Goal: Task Accomplishment & Management: Use online tool/utility

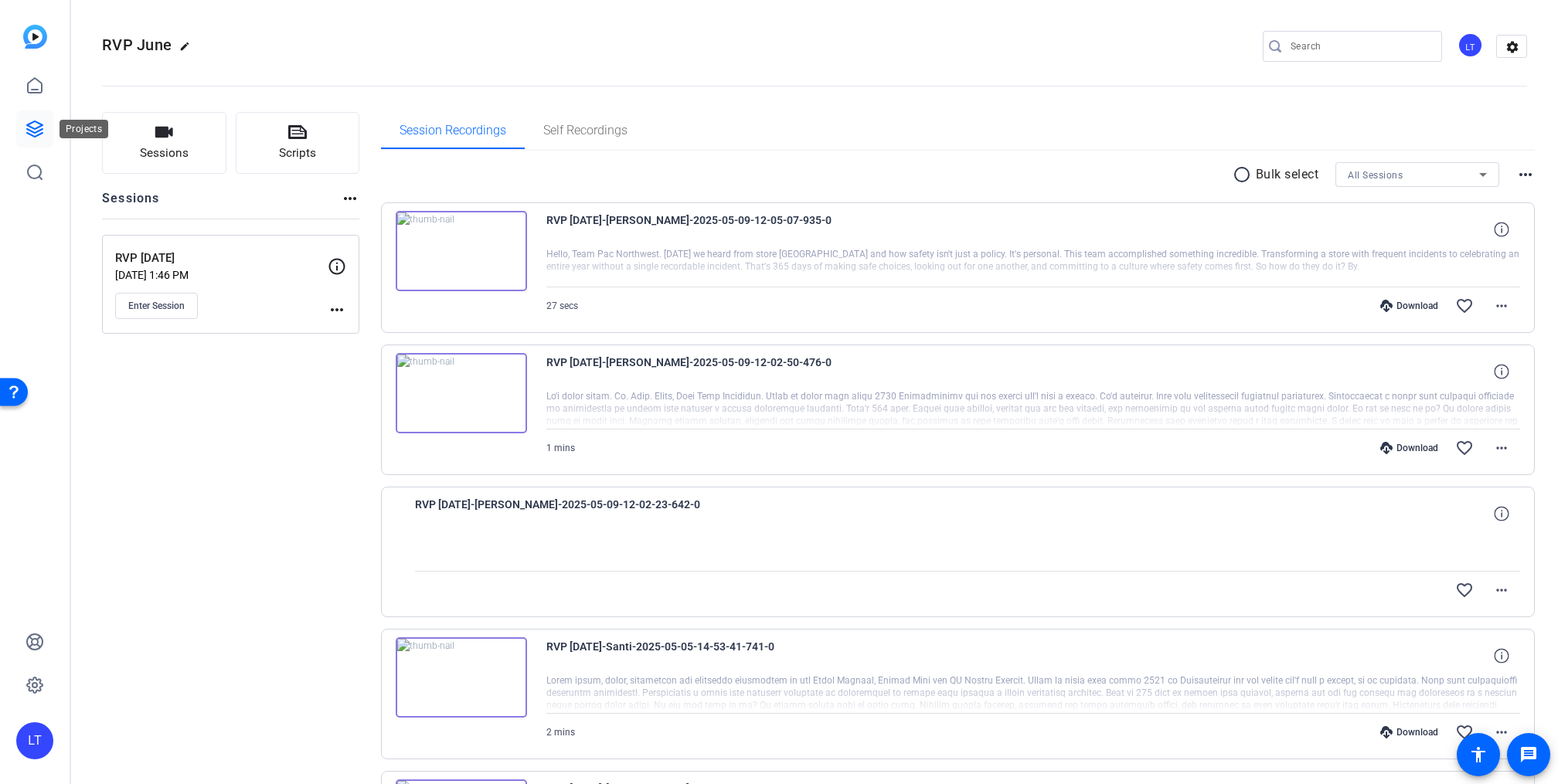
click at [33, 129] on icon at bounding box center [35, 129] width 19 height 19
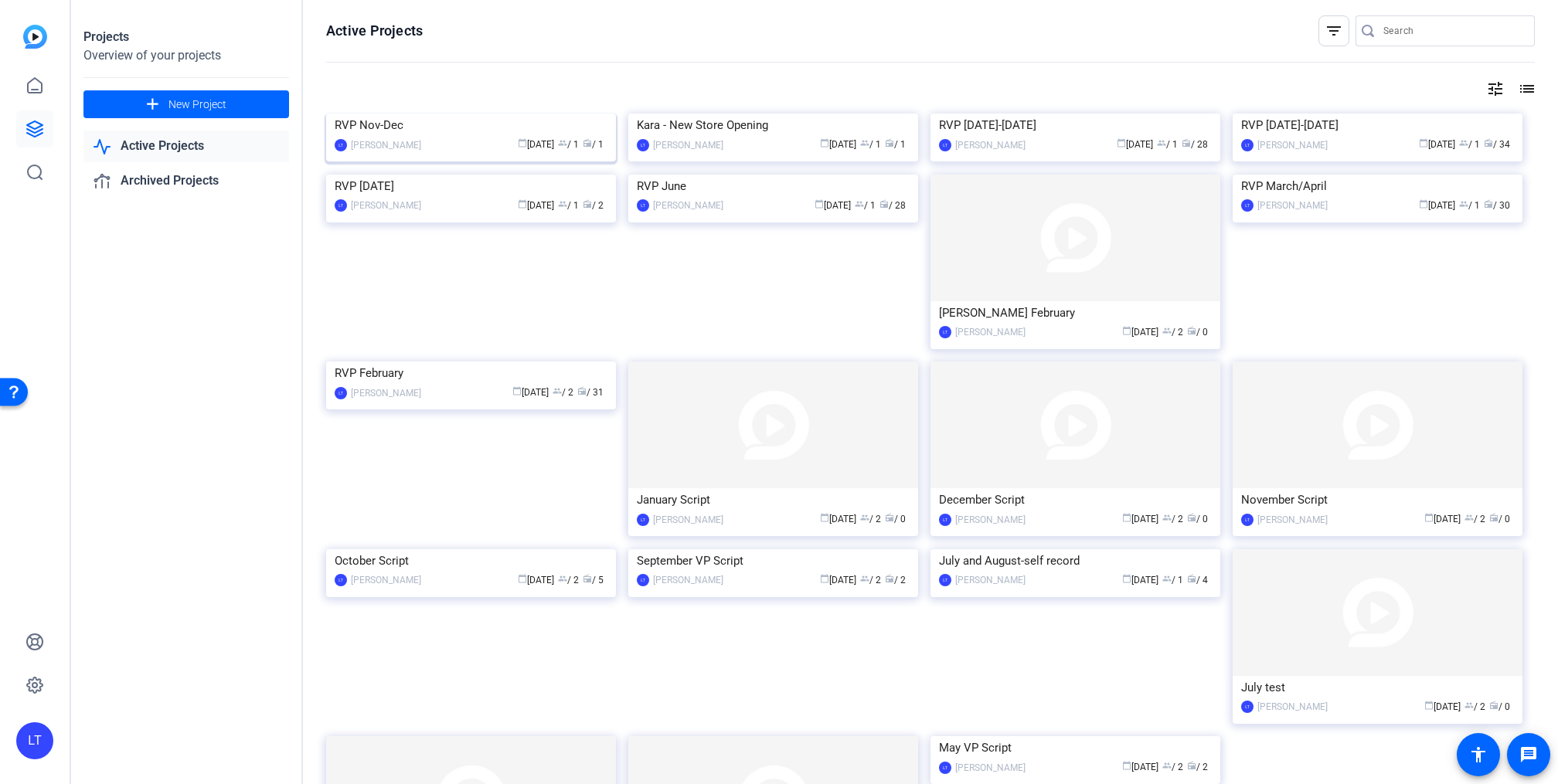
click at [363, 114] on img at bounding box center [471, 114] width 290 height 0
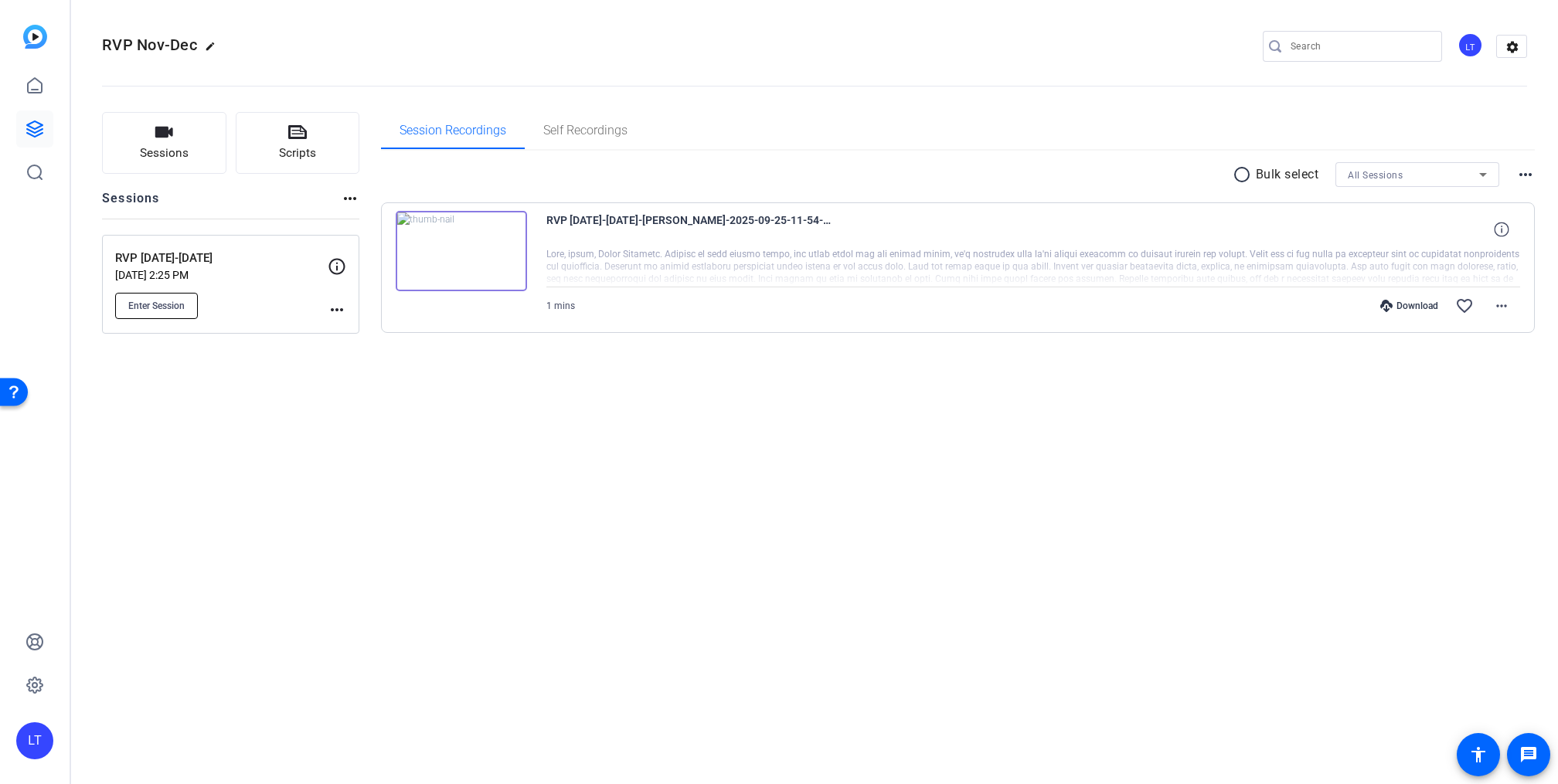
click at [160, 304] on span "Enter Session" at bounding box center [157, 306] width 57 height 12
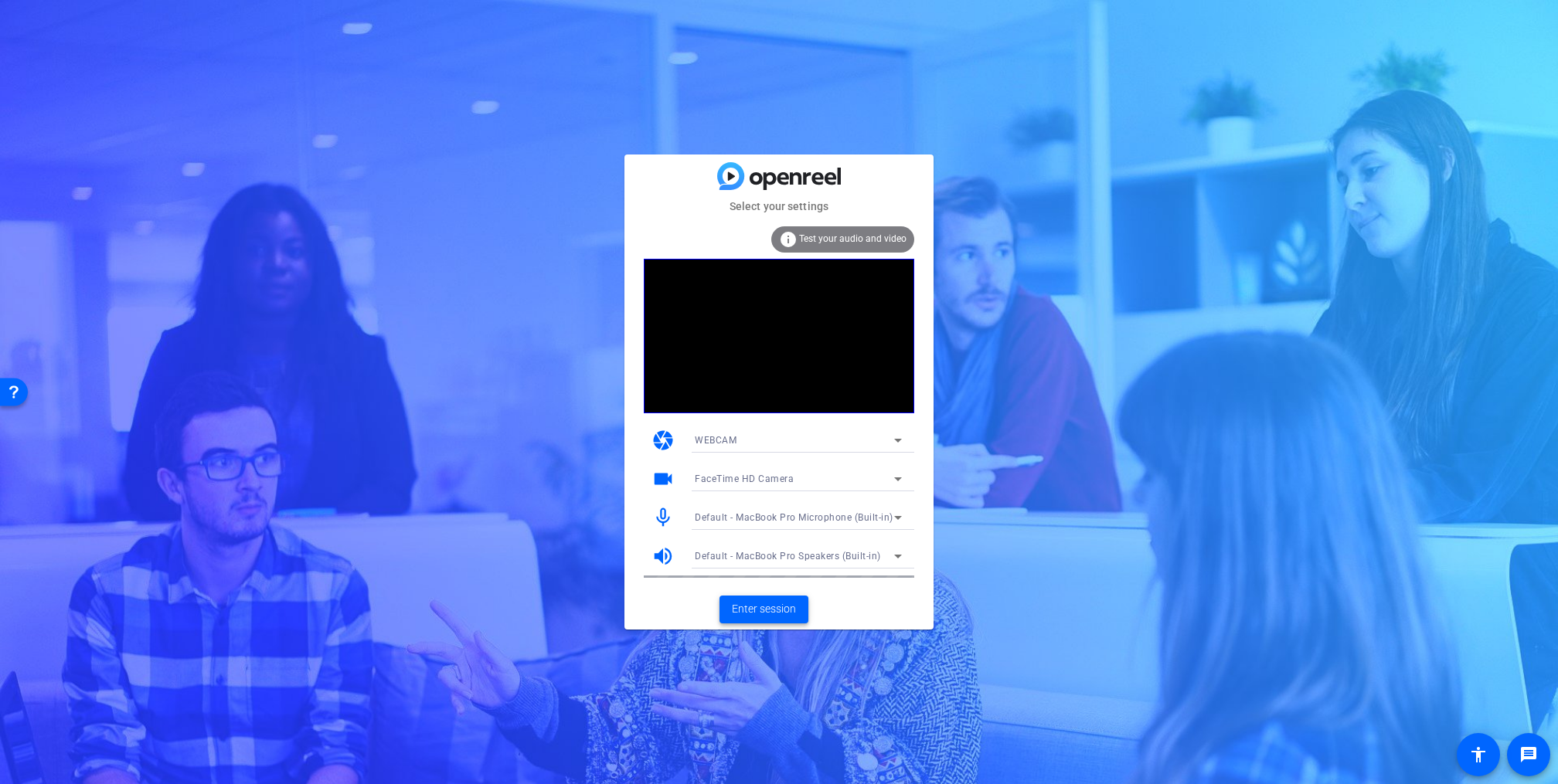
click at [764, 610] on span "Enter session" at bounding box center [763, 609] width 64 height 16
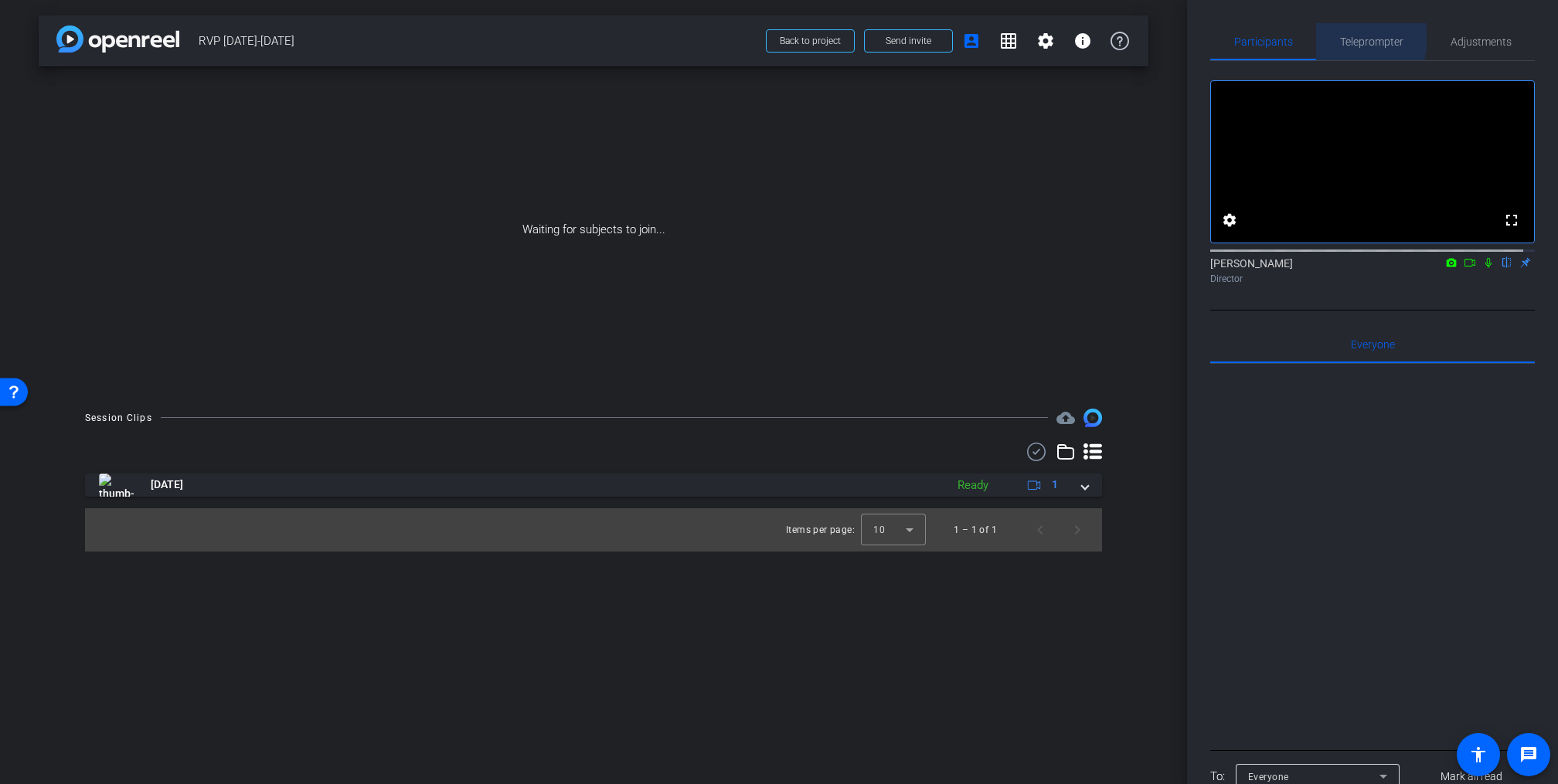
click at [1354, 39] on span "Teleprompter" at bounding box center [1372, 42] width 64 height 11
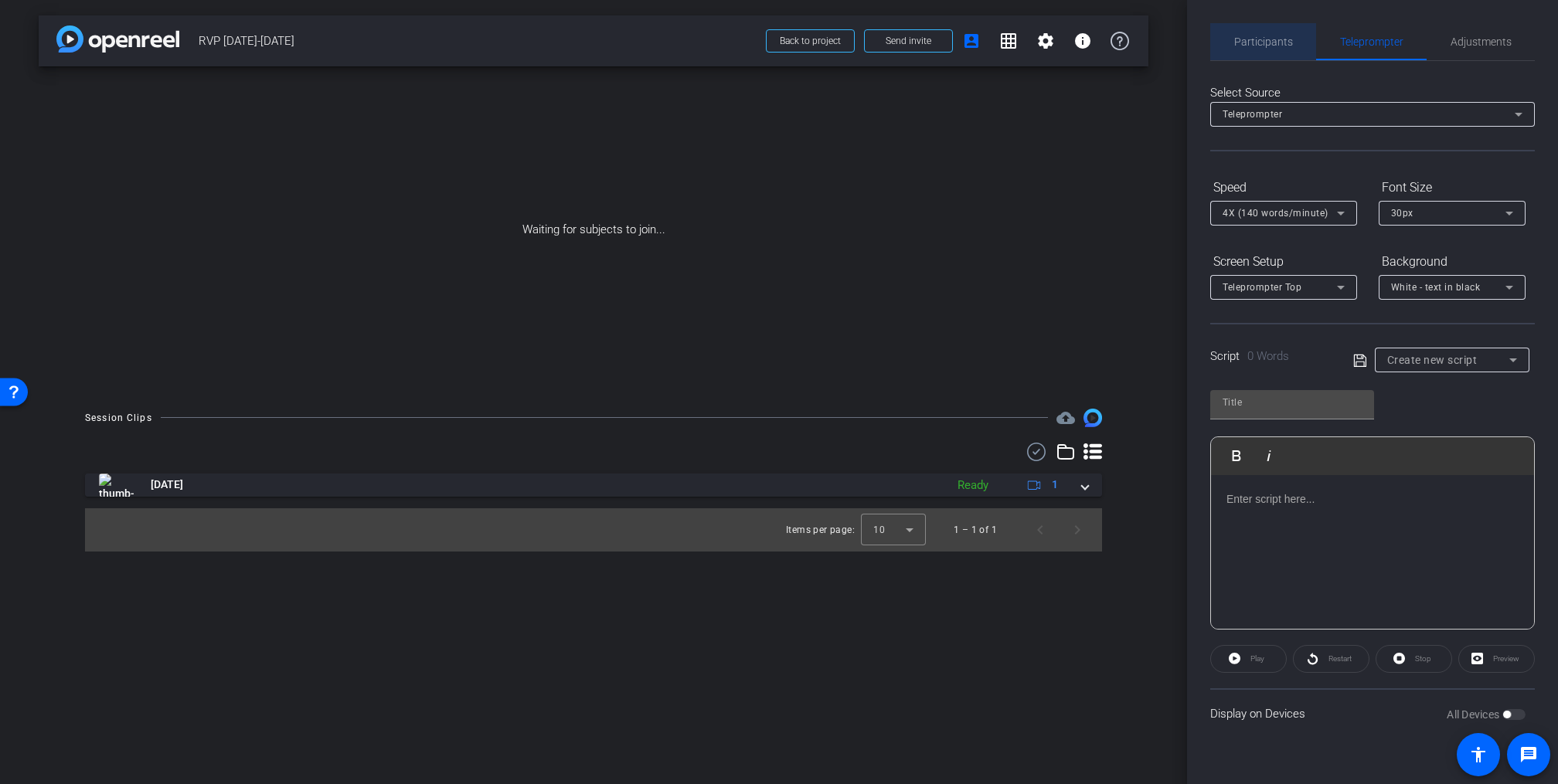
click at [1267, 46] on span "Participants" at bounding box center [1264, 42] width 59 height 11
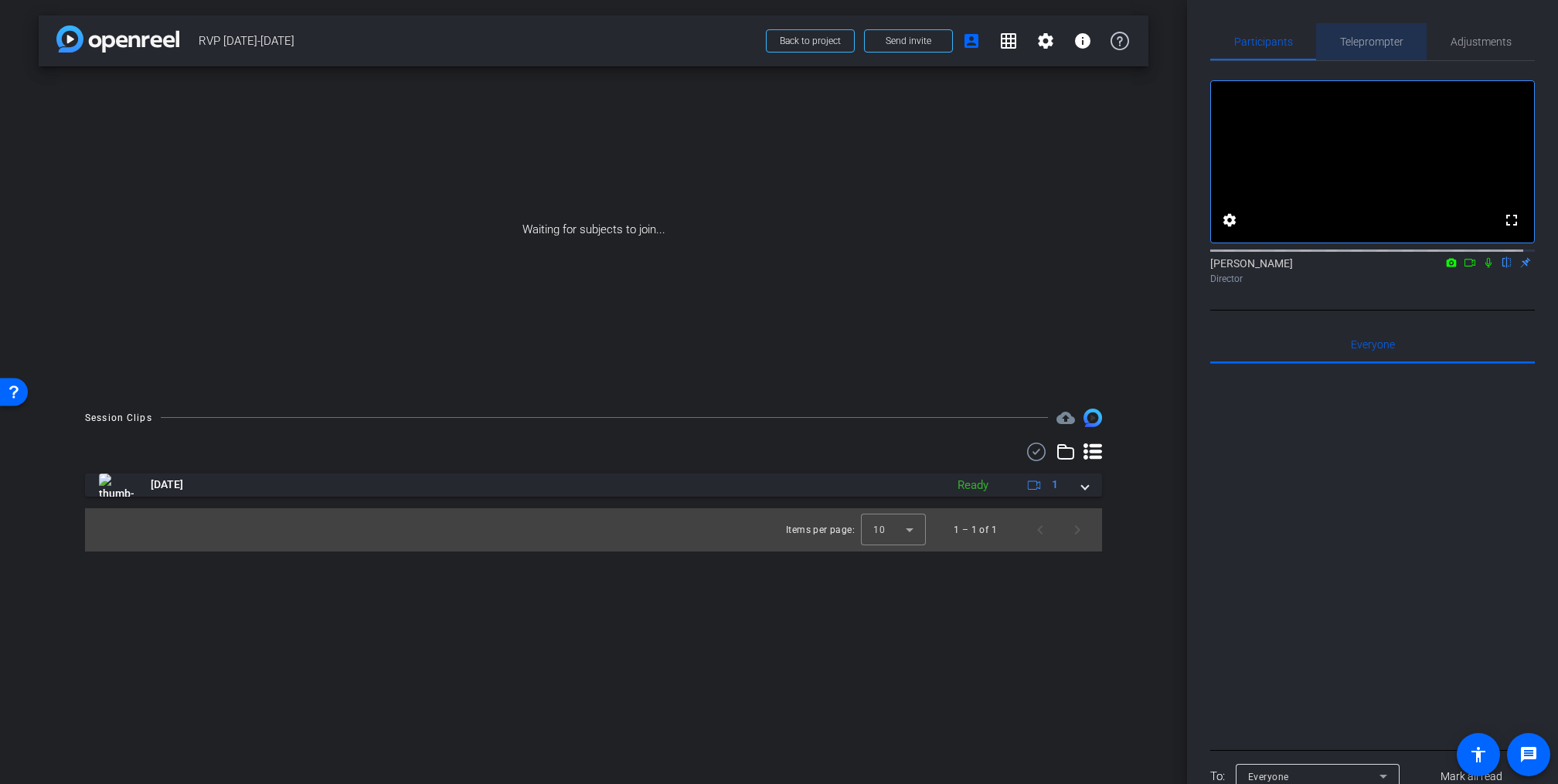
click at [1371, 36] on span "Teleprompter" at bounding box center [1372, 42] width 64 height 11
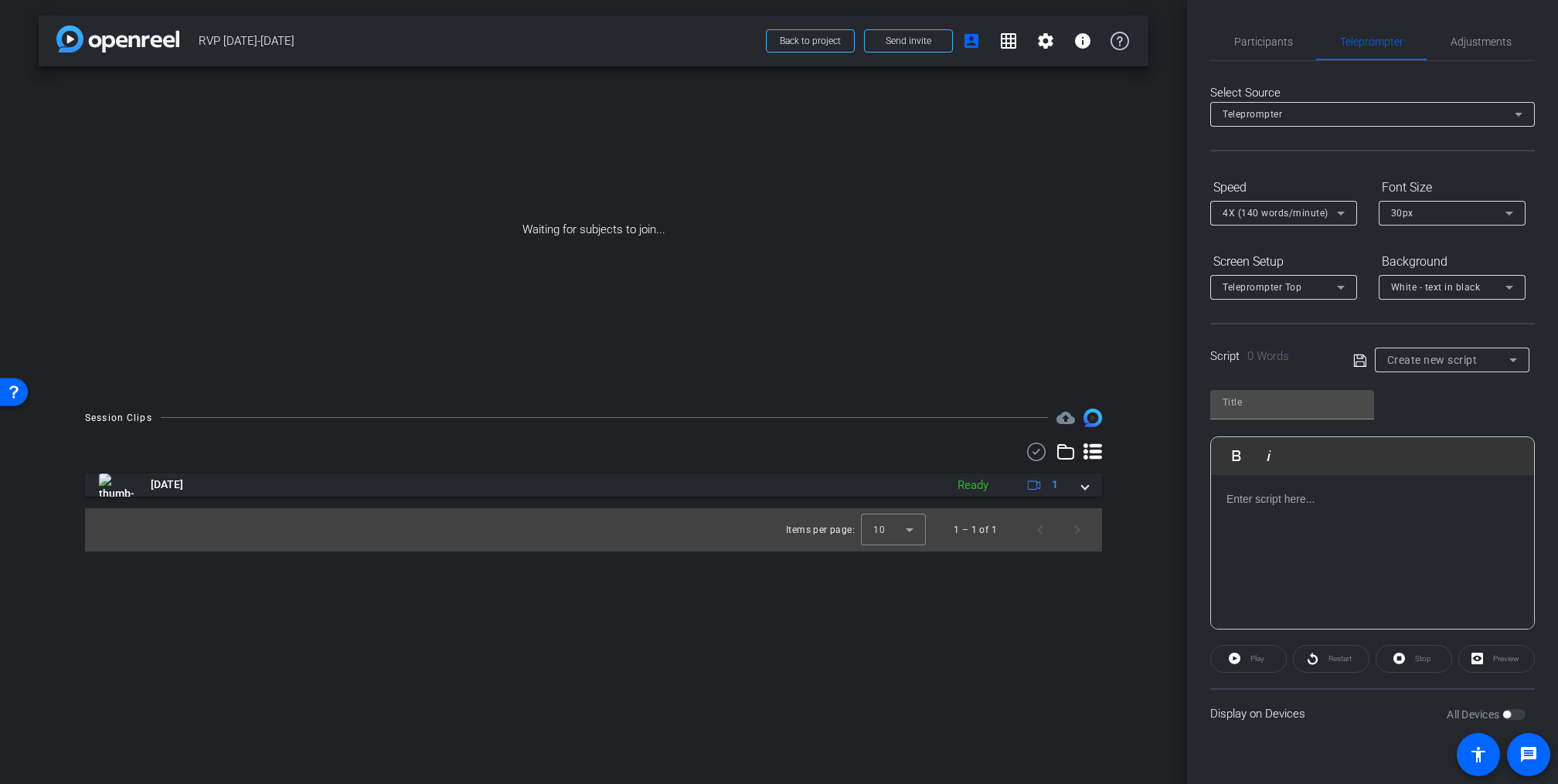
click at [1424, 362] on span "Create new script" at bounding box center [1432, 360] width 91 height 12
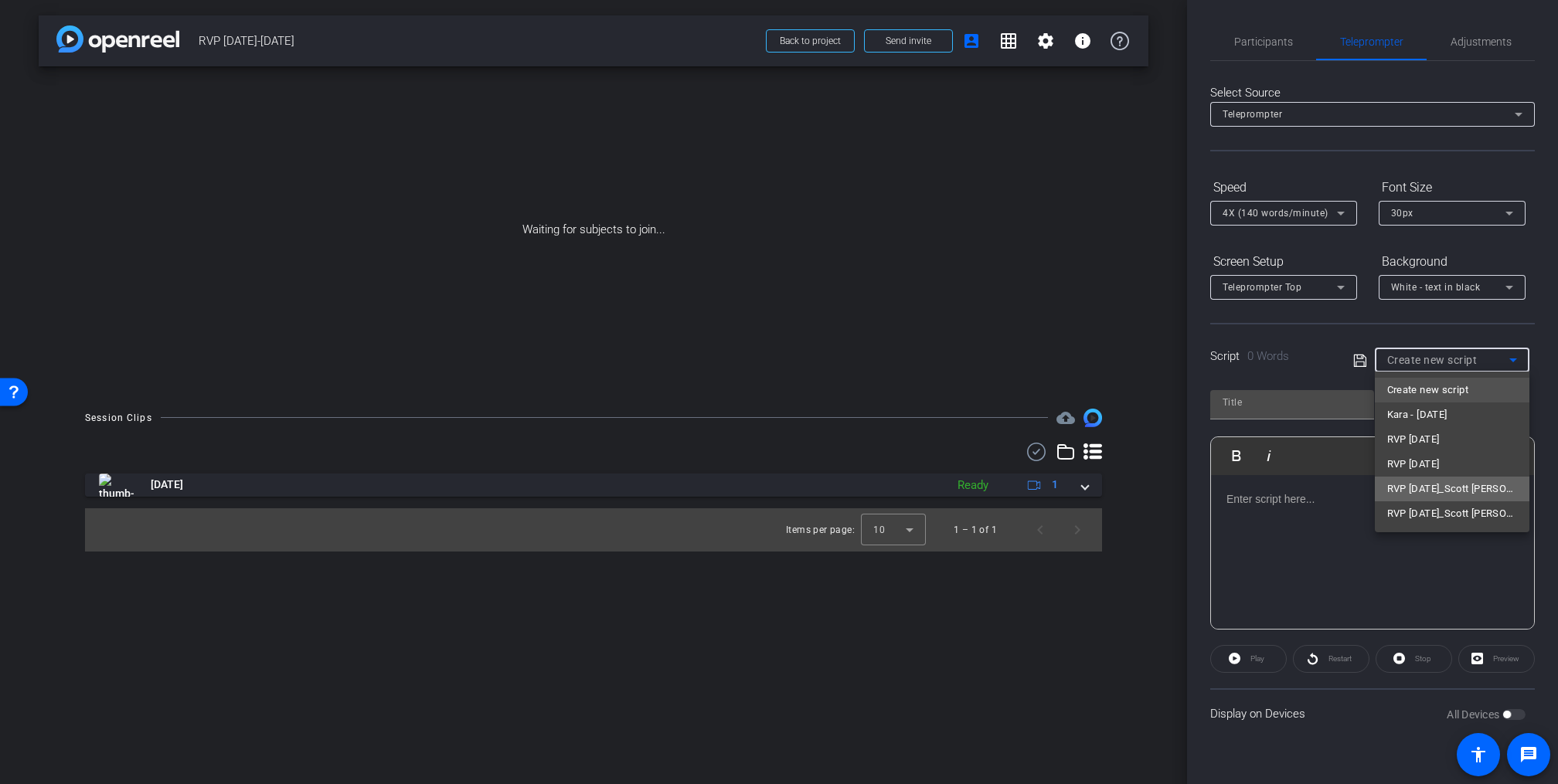
click at [1429, 483] on span "RVP November 2025_Scott Sweeney" at bounding box center [1453, 489] width 130 height 19
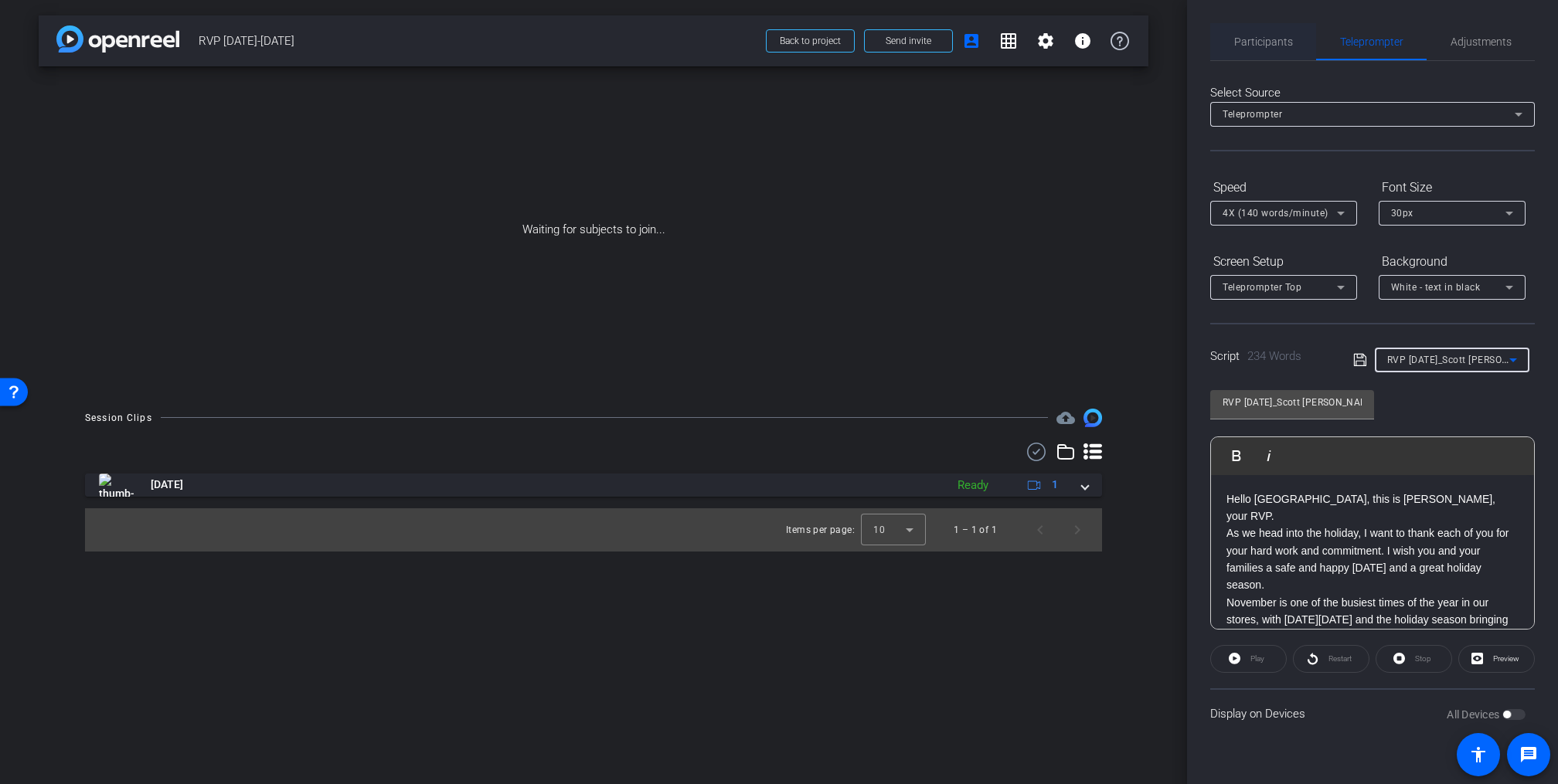
click at [1263, 38] on span "Participants" at bounding box center [1264, 42] width 59 height 11
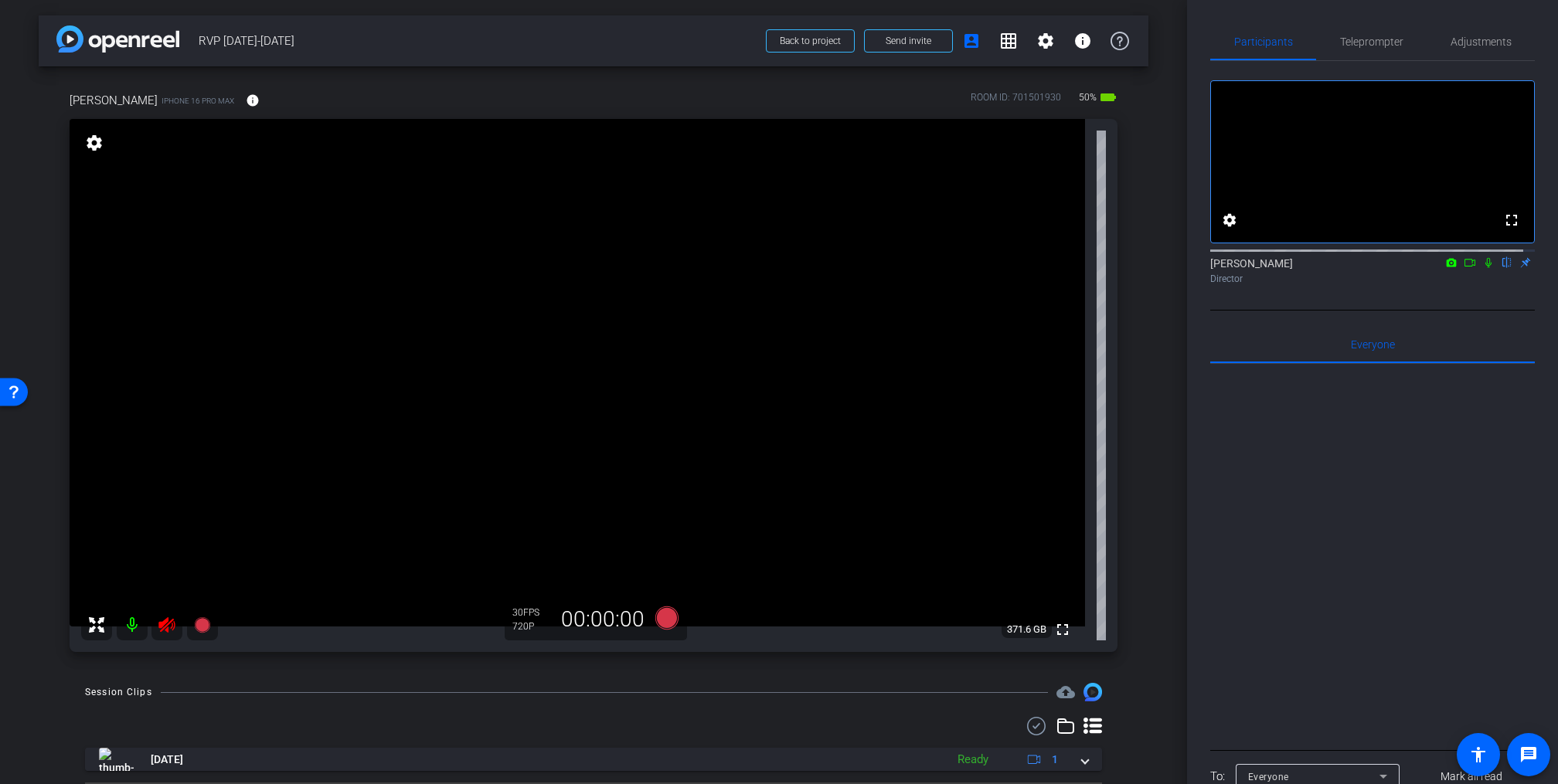
click at [164, 621] on icon at bounding box center [166, 625] width 16 height 15
click at [1357, 40] on span "Teleprompter" at bounding box center [1372, 42] width 64 height 11
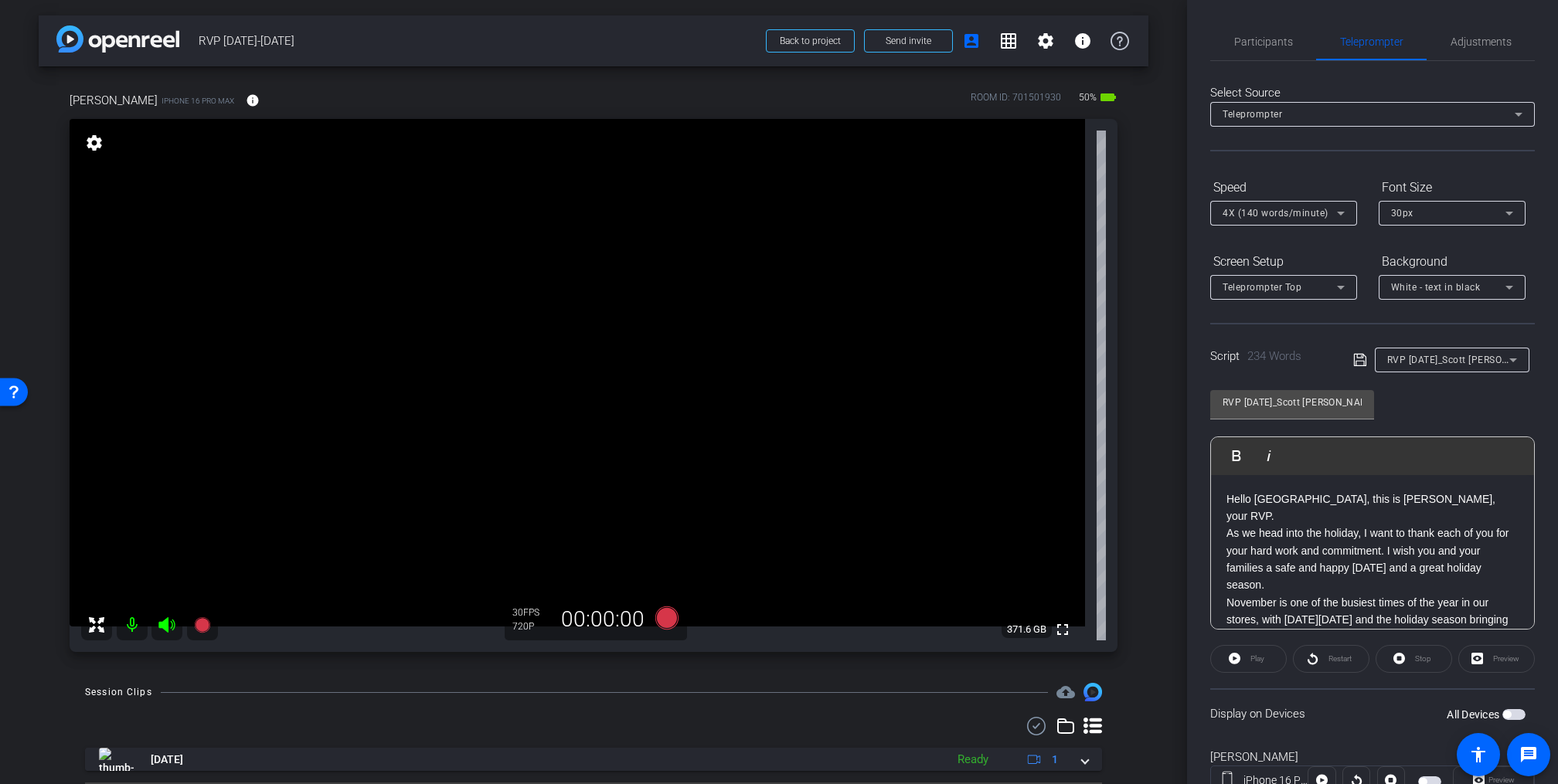
click at [1511, 714] on span "button" at bounding box center [1515, 714] width 23 height 11
click at [667, 618] on icon at bounding box center [667, 618] width 23 height 23
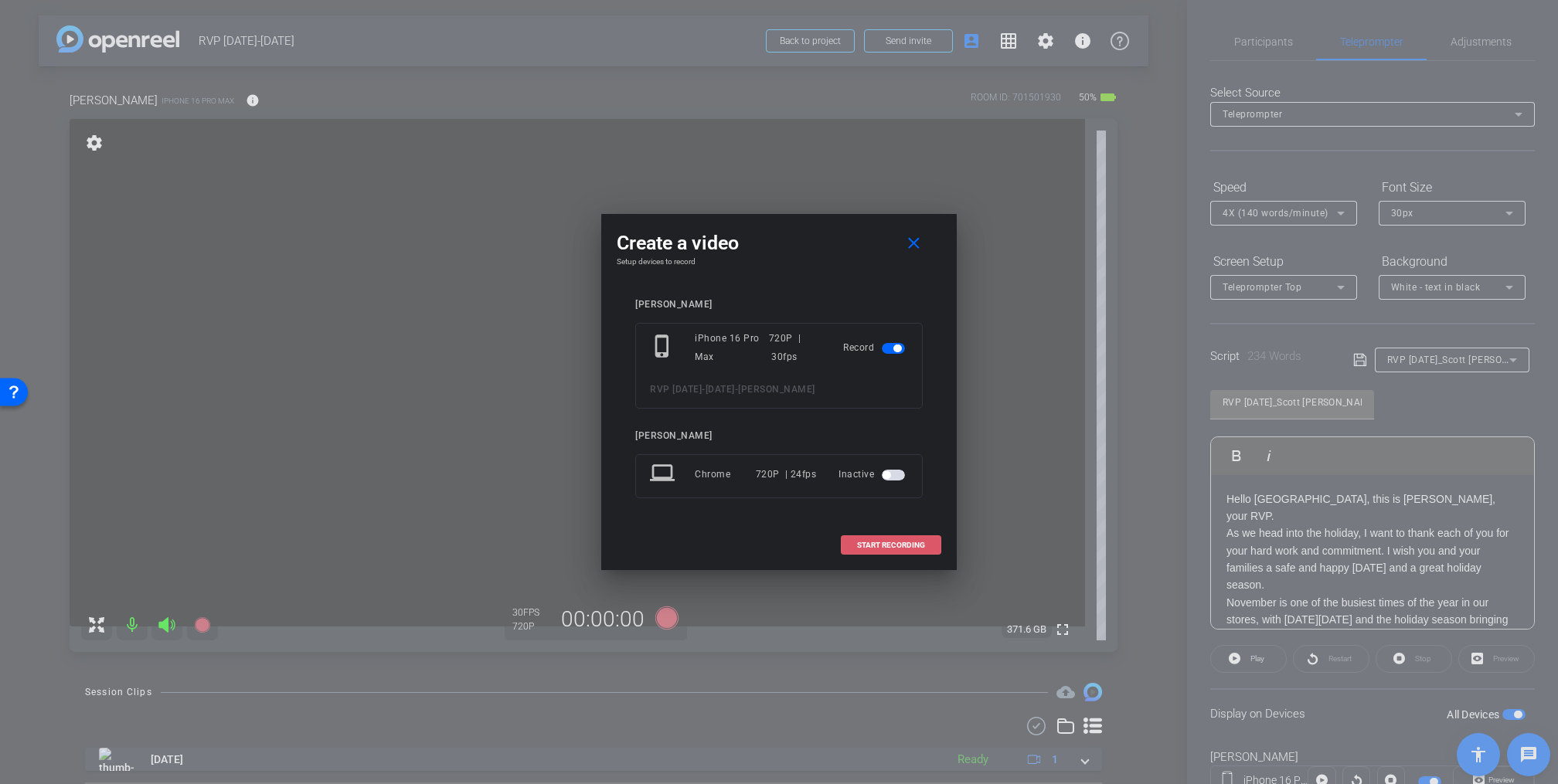
click at [901, 542] on span "START RECORDING" at bounding box center [891, 545] width 68 height 8
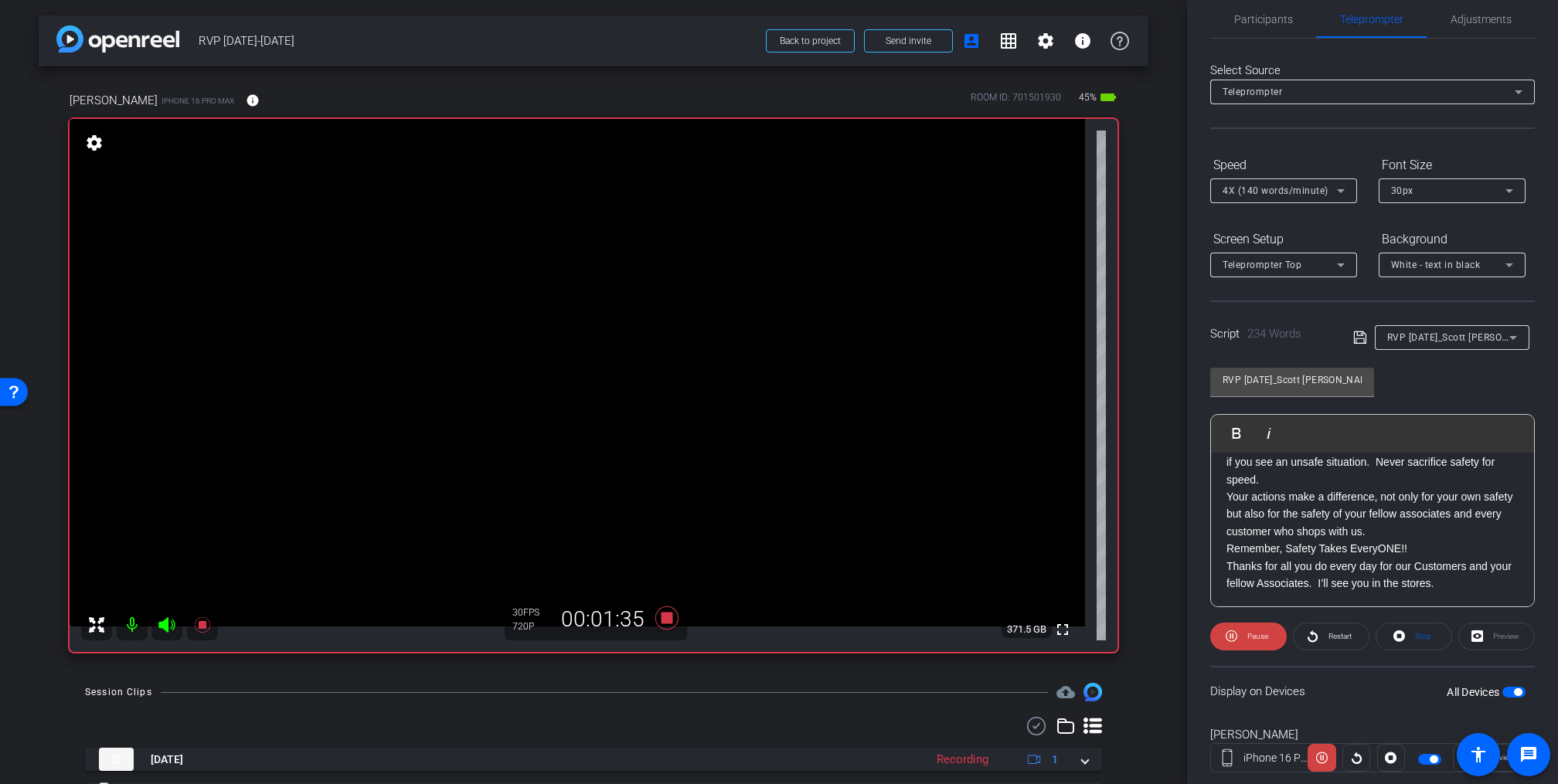
scroll to position [36, 0]
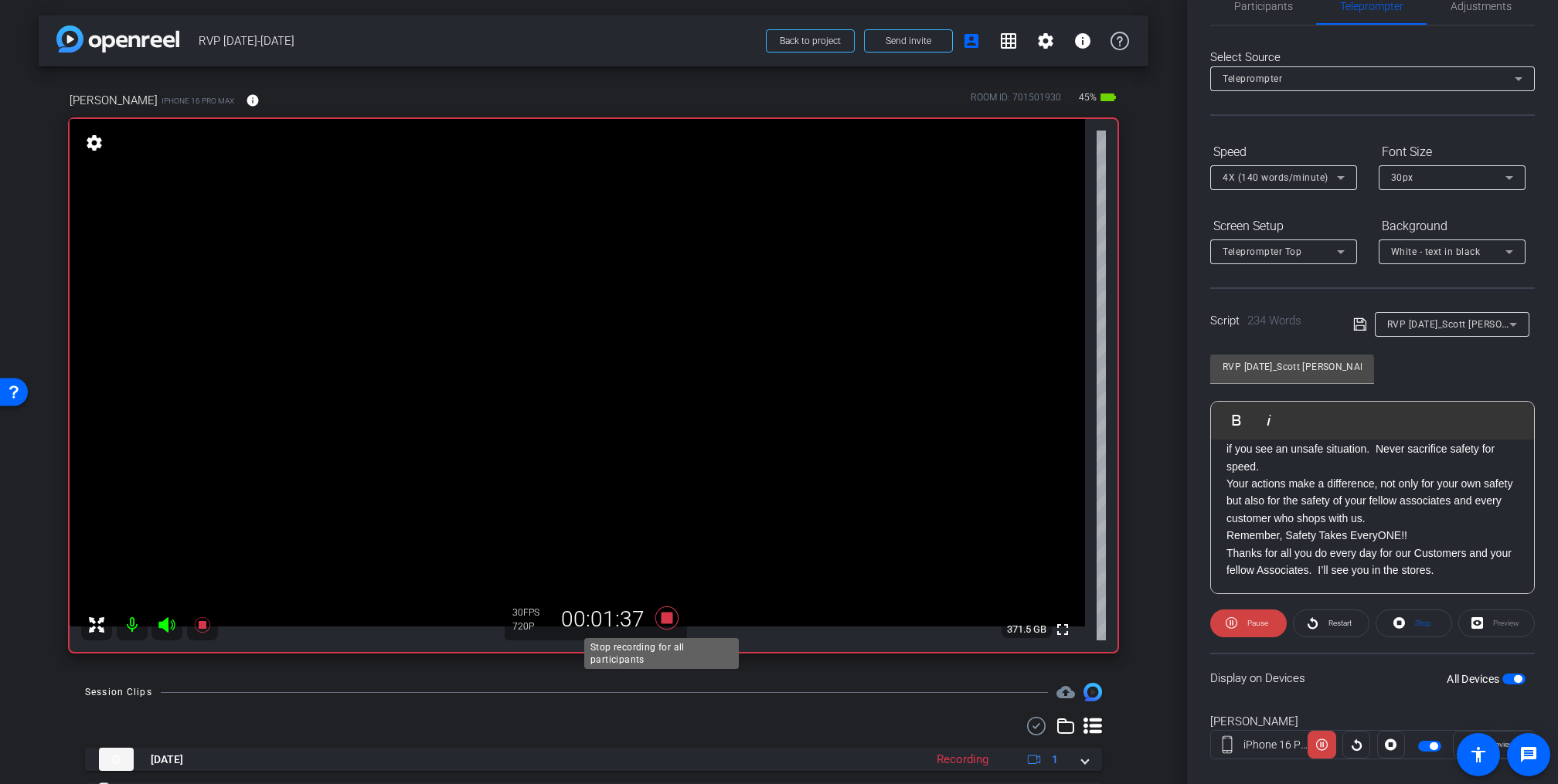
click at [663, 615] on icon at bounding box center [667, 618] width 23 height 23
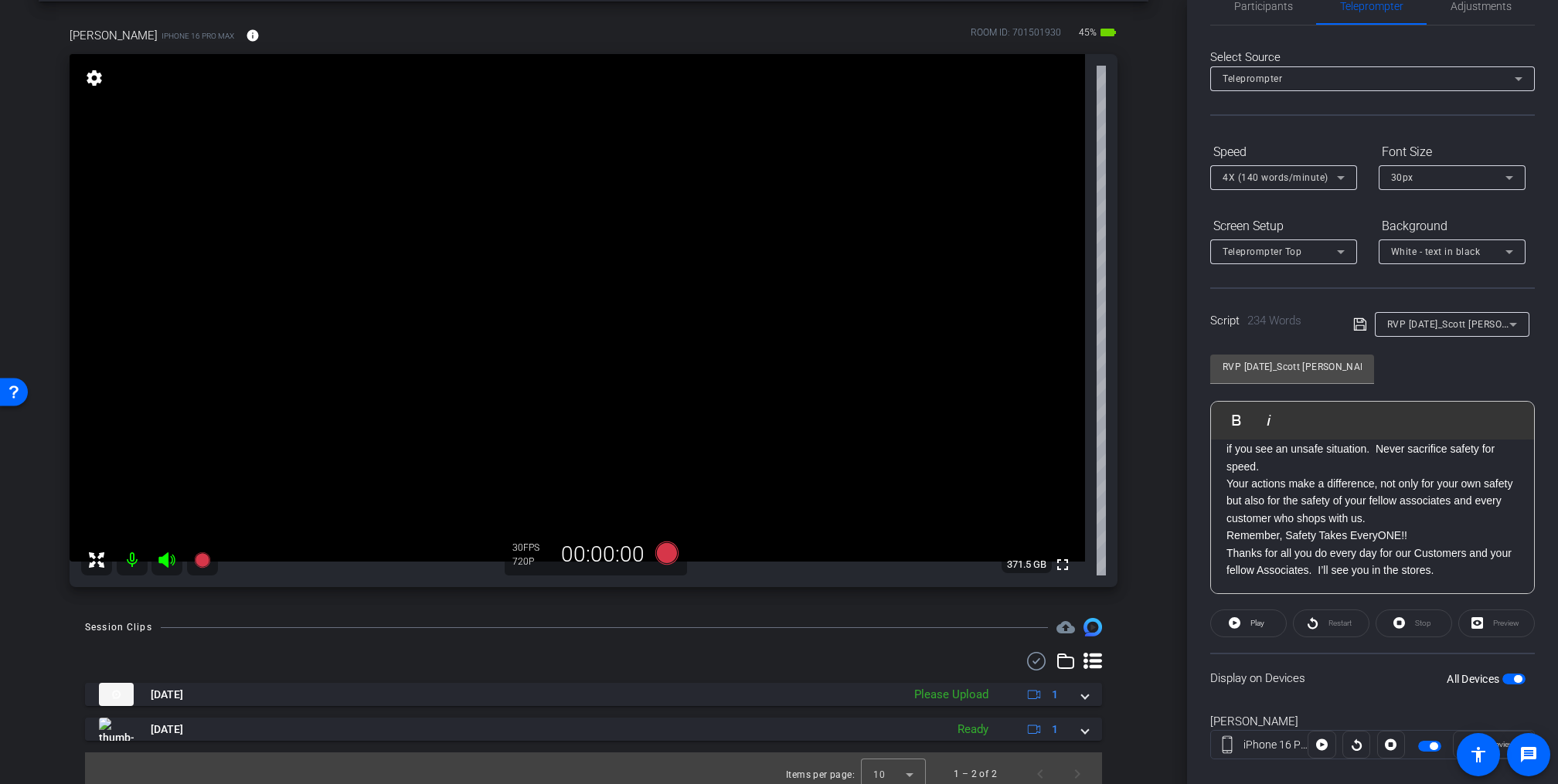
scroll to position [77, 0]
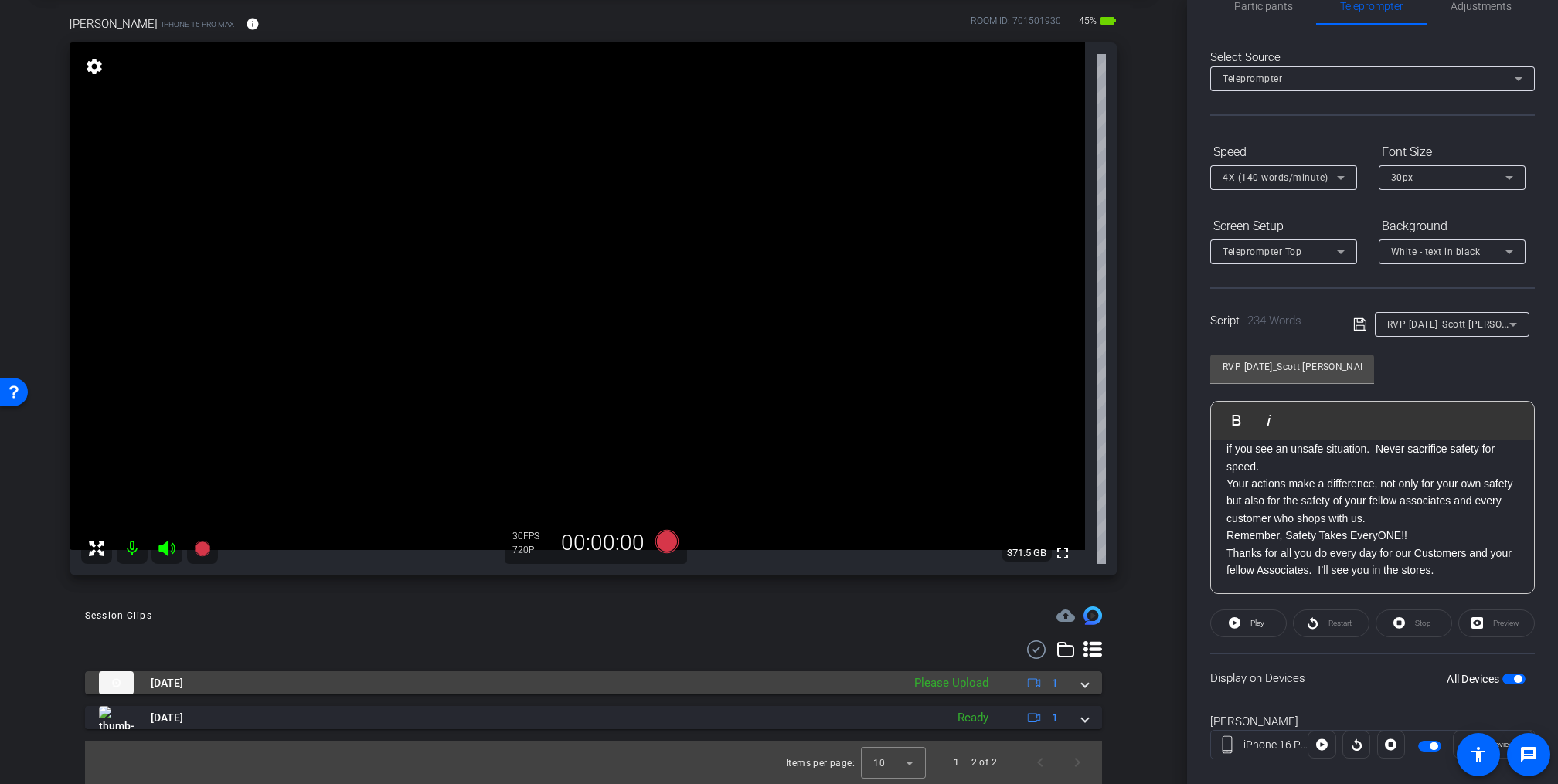
click at [943, 686] on div "Please Upload" at bounding box center [952, 683] width 90 height 18
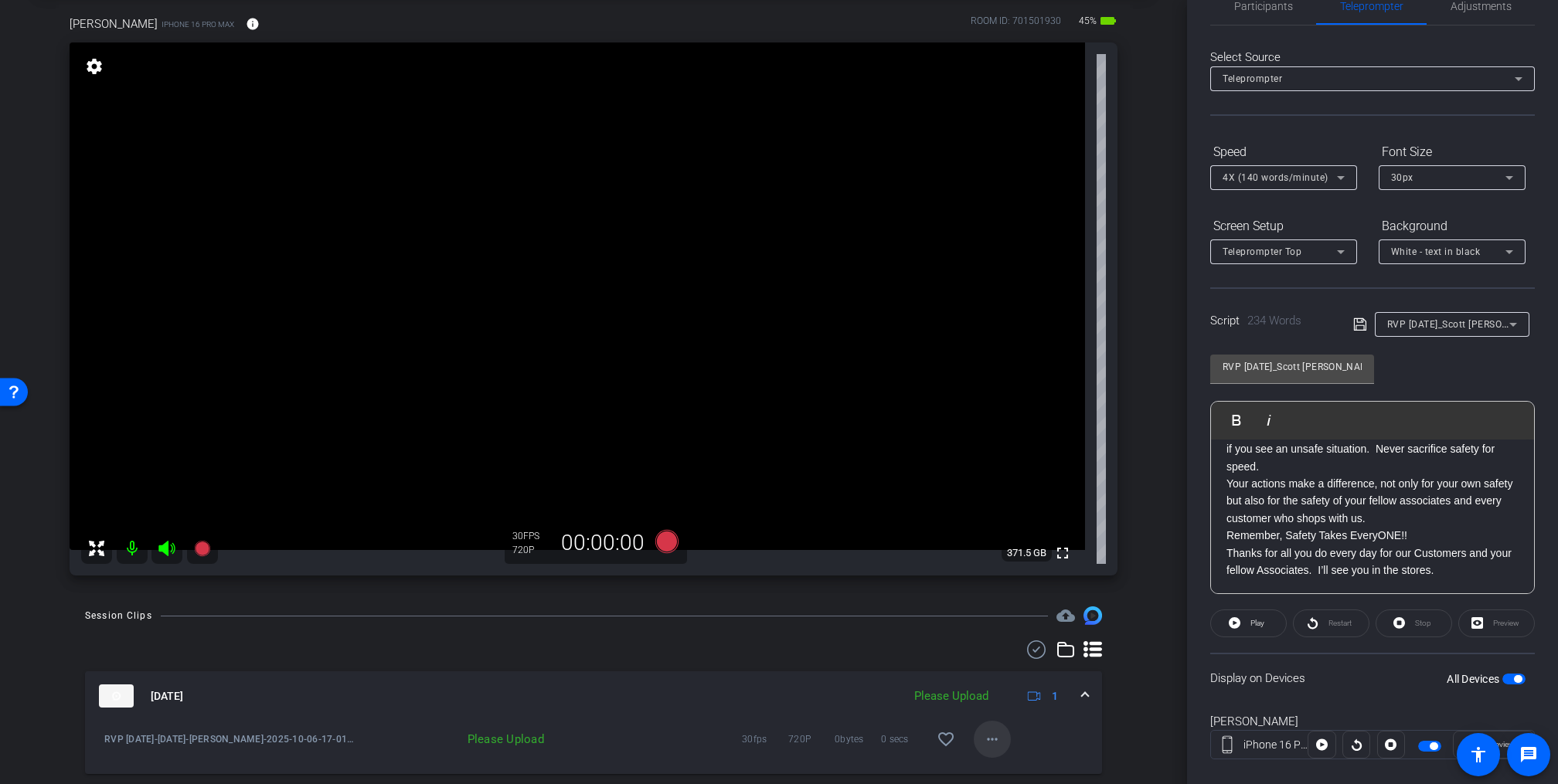
click at [987, 738] on mat-icon "more_horiz" at bounding box center [993, 739] width 19 height 19
click at [991, 663] on span "Upload" at bounding box center [1008, 669] width 62 height 19
click at [1463, 322] on span "RVP November 2025_Scott Sweeney" at bounding box center [1466, 324] width 157 height 12
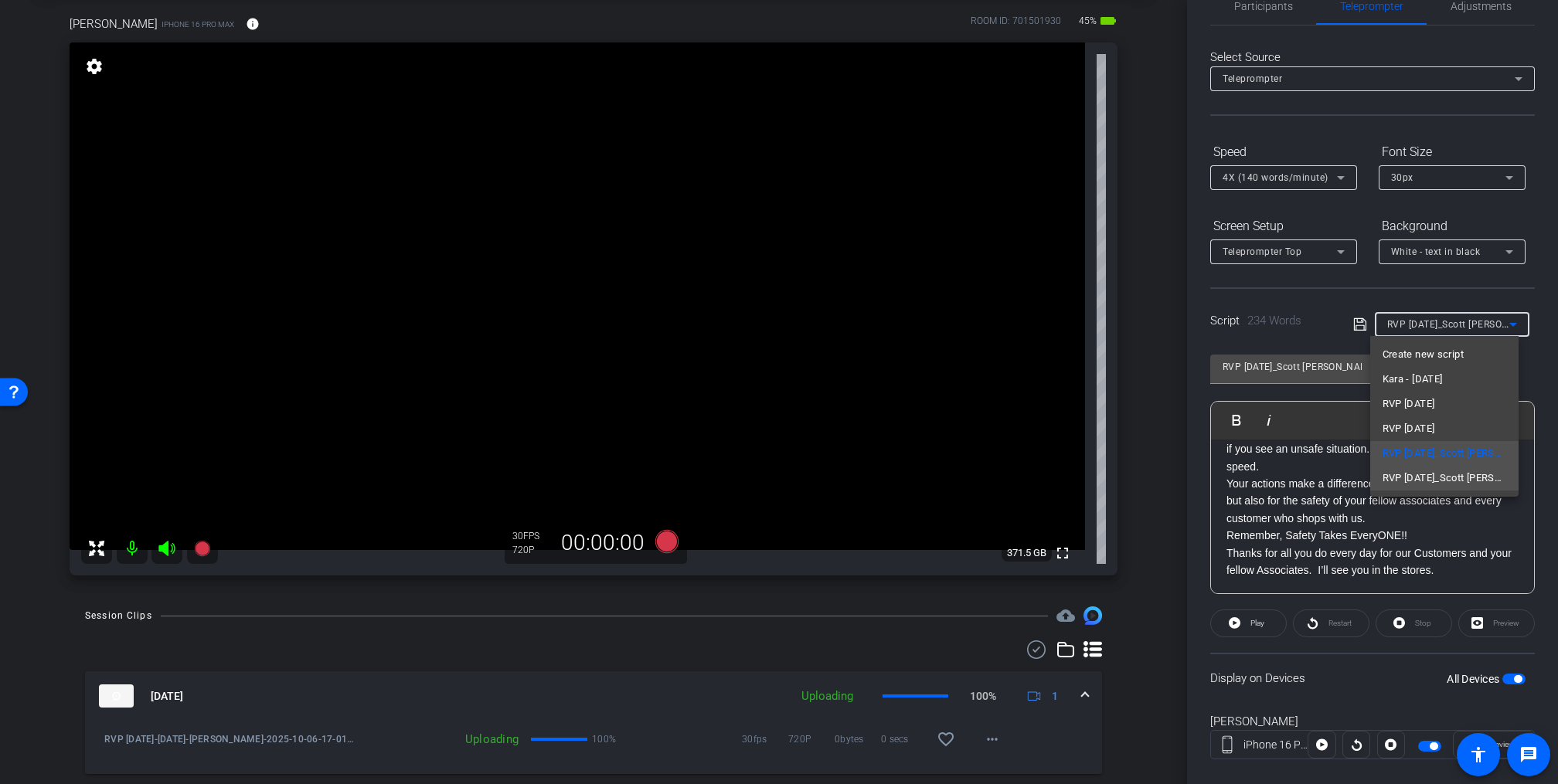
click at [1439, 471] on span "RVP December 2025_Scott Sweeney" at bounding box center [1445, 478] width 125 height 19
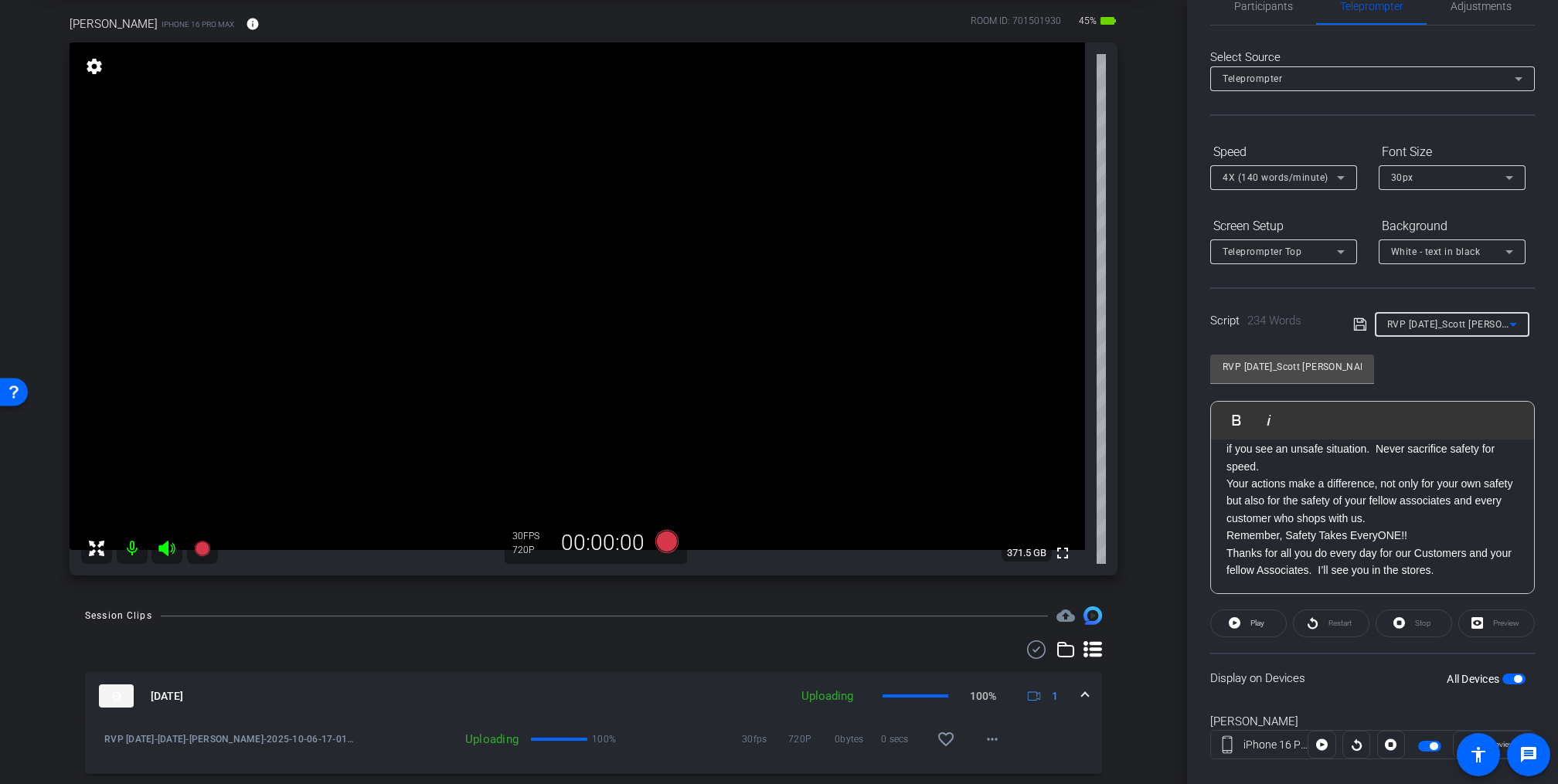
type input "RVP December 2025_Scott Sweeney"
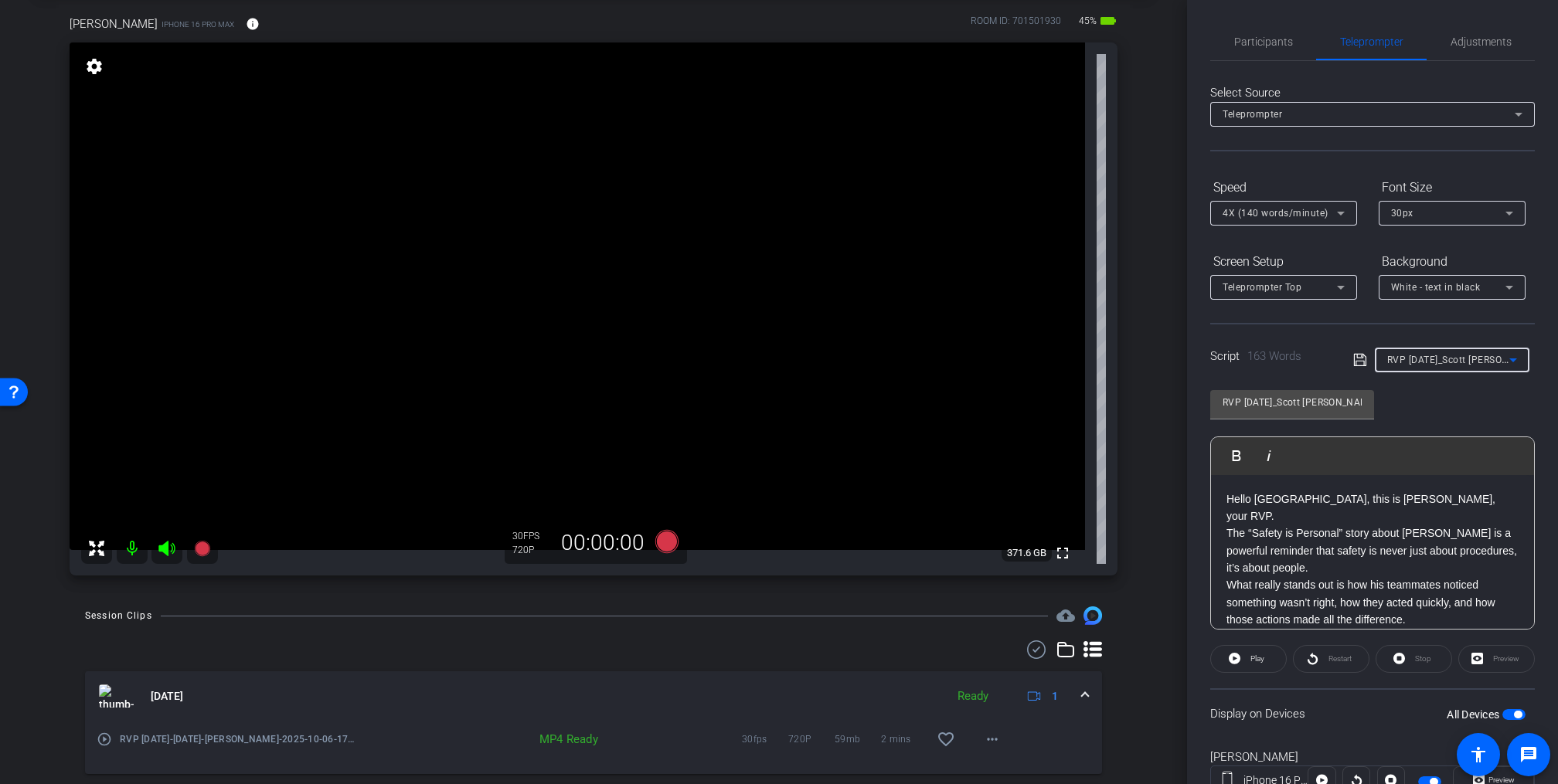
scroll to position [6, 0]
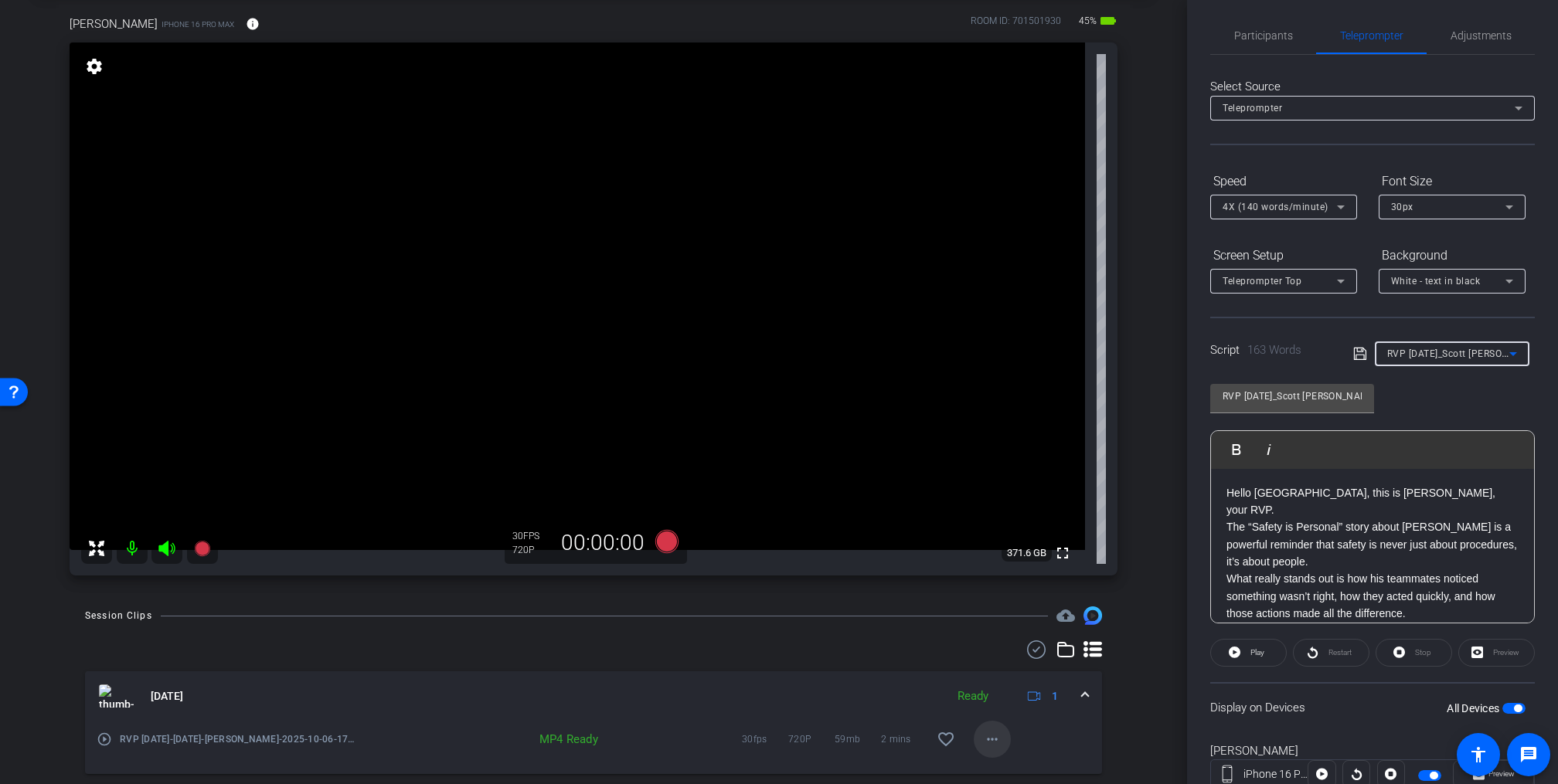
click at [984, 733] on mat-icon "more_horiz" at bounding box center [993, 739] width 19 height 19
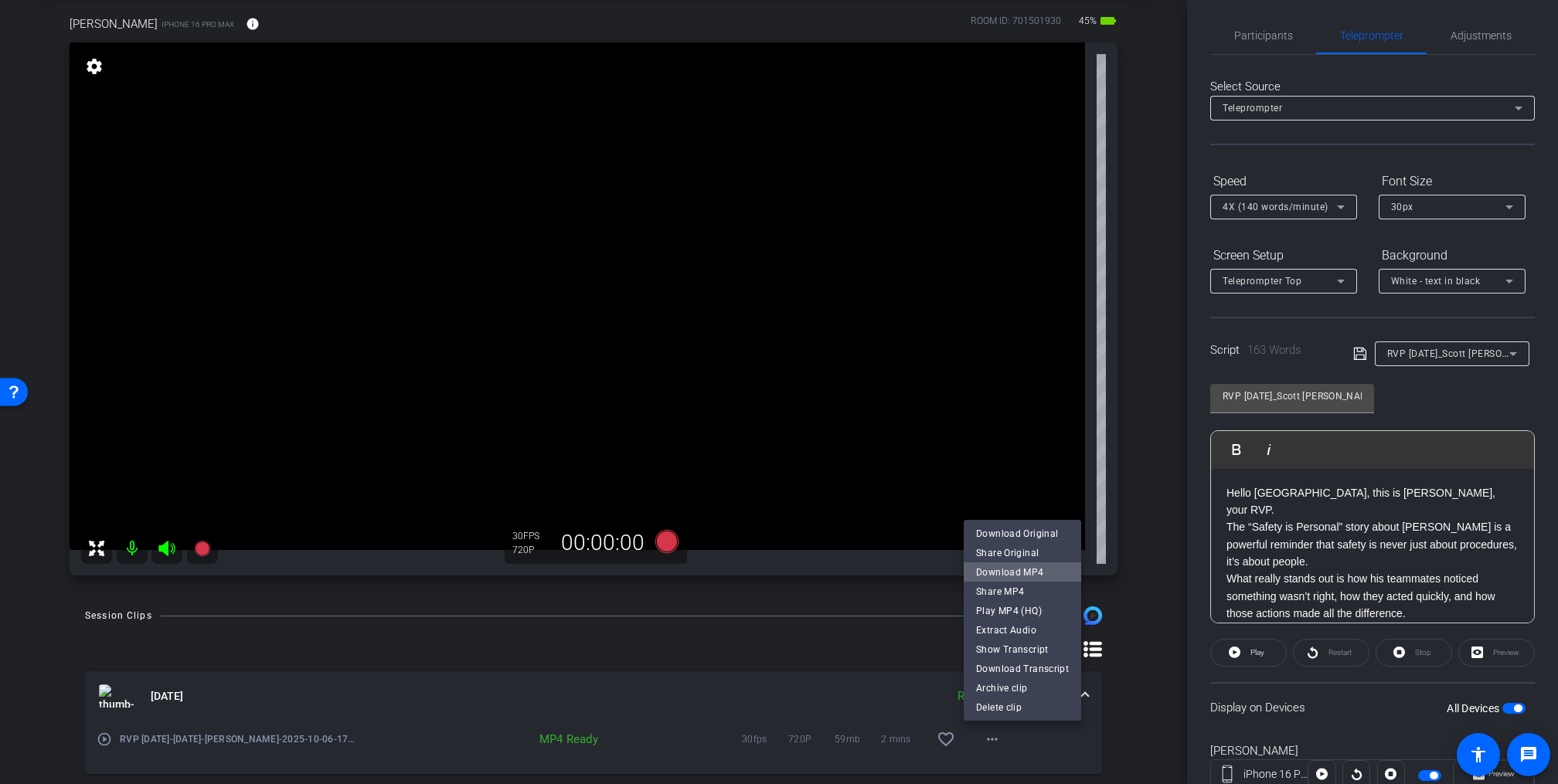
click at [1026, 570] on span "Download MP4" at bounding box center [1023, 572] width 93 height 19
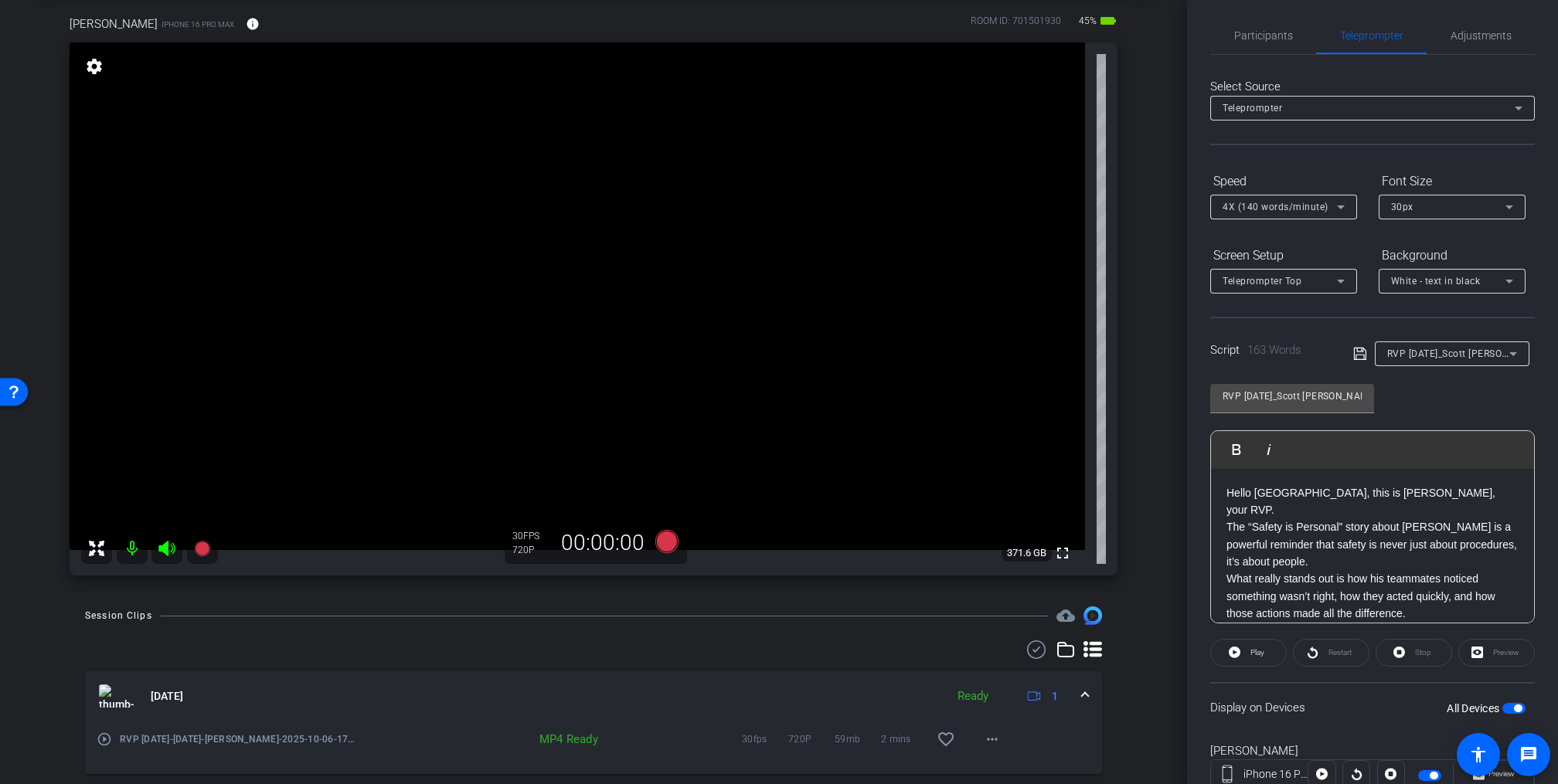
click at [1136, 558] on div "Scott Sweeney iPhone 16 Pro Max info ROOM ID: 701501930 45% battery_std fullscr…" at bounding box center [594, 291] width 1110 height 601
click at [1503, 706] on span "button" at bounding box center [1515, 709] width 23 height 11
click at [1504, 706] on span "button" at bounding box center [1508, 709] width 8 height 8
click at [667, 544] on icon at bounding box center [667, 542] width 23 height 23
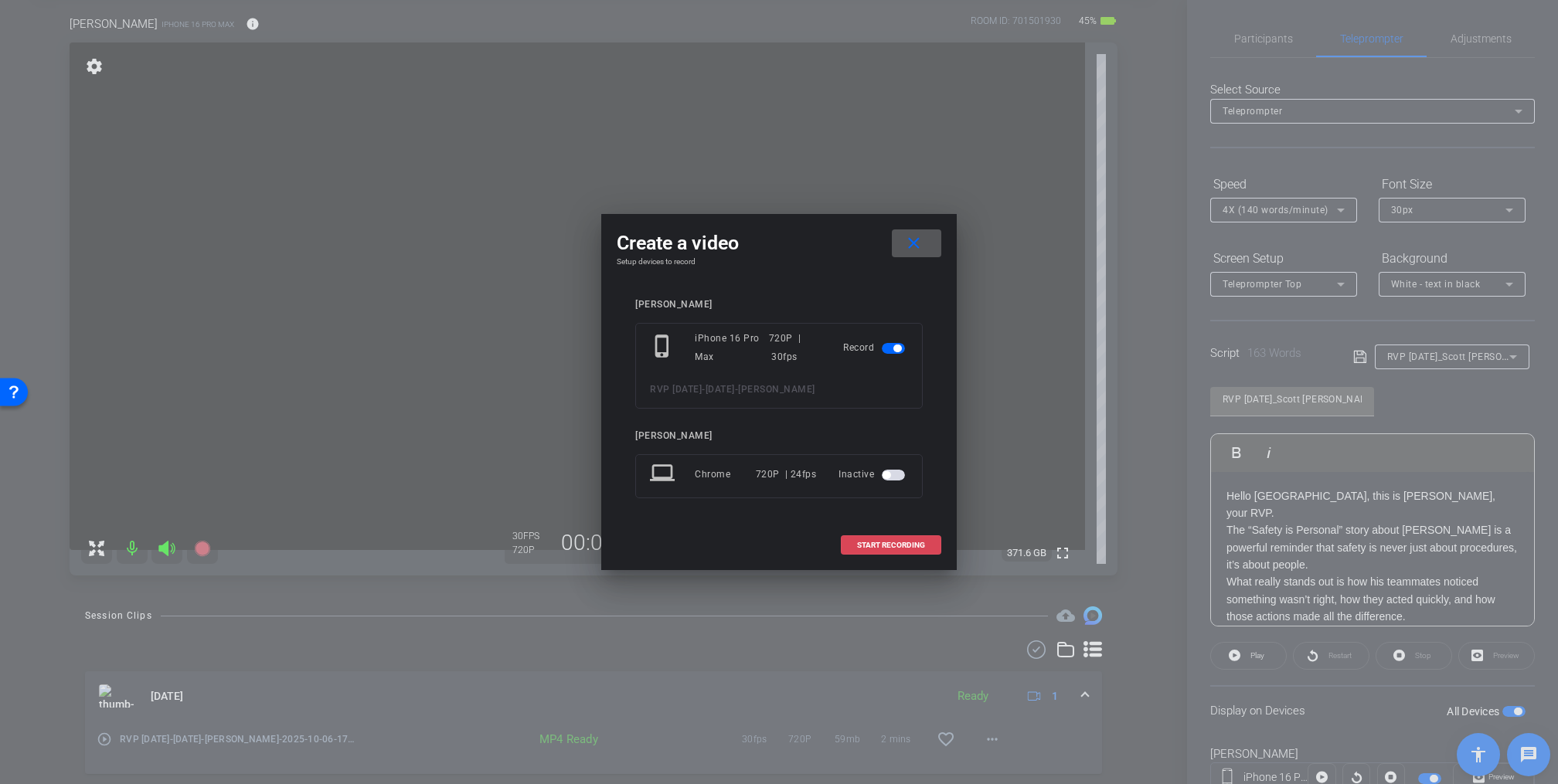
click at [861, 545] on span "START RECORDING" at bounding box center [891, 545] width 68 height 8
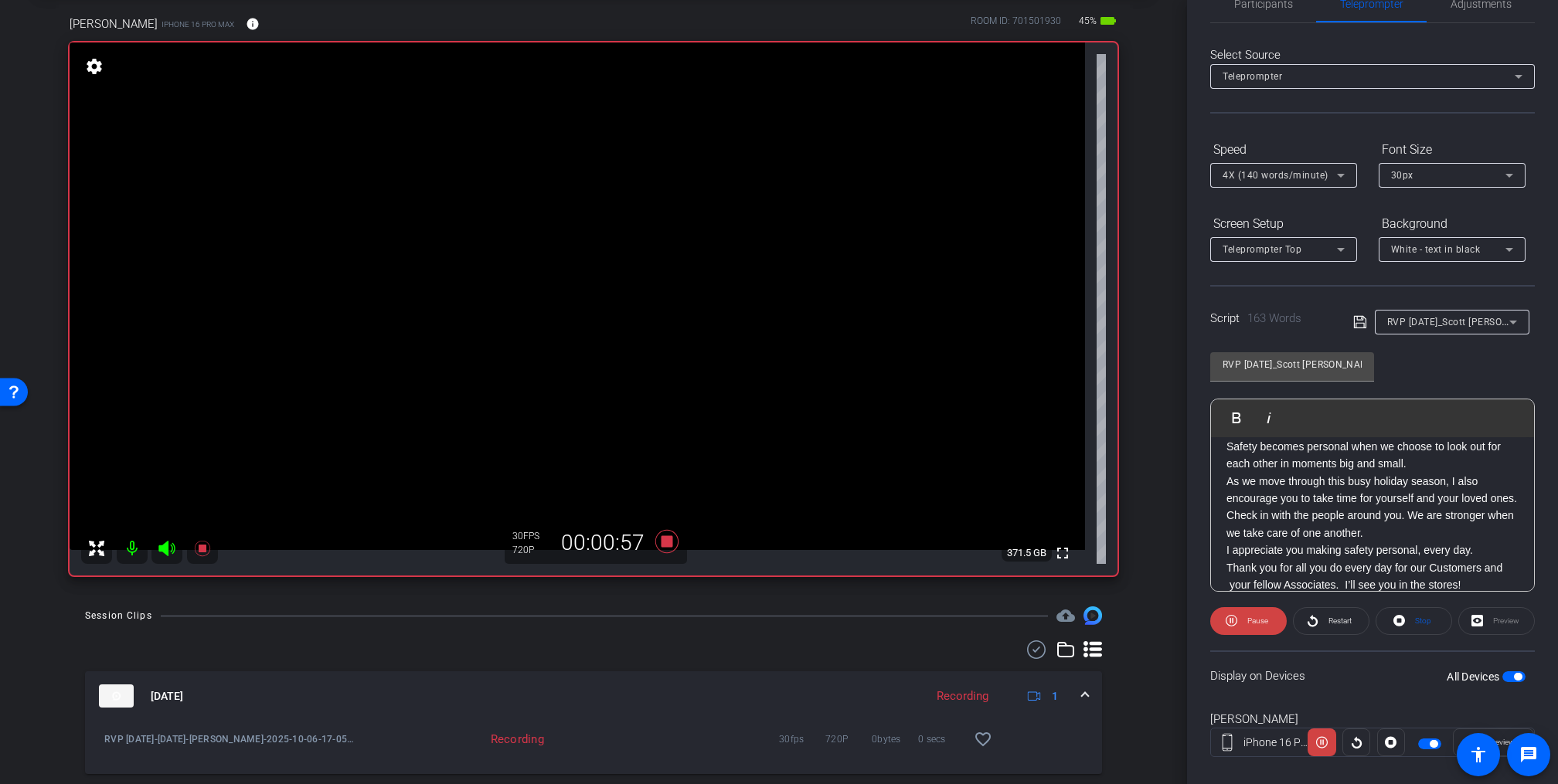
scroll to position [37, 0]
click at [658, 542] on icon at bounding box center [667, 542] width 23 height 23
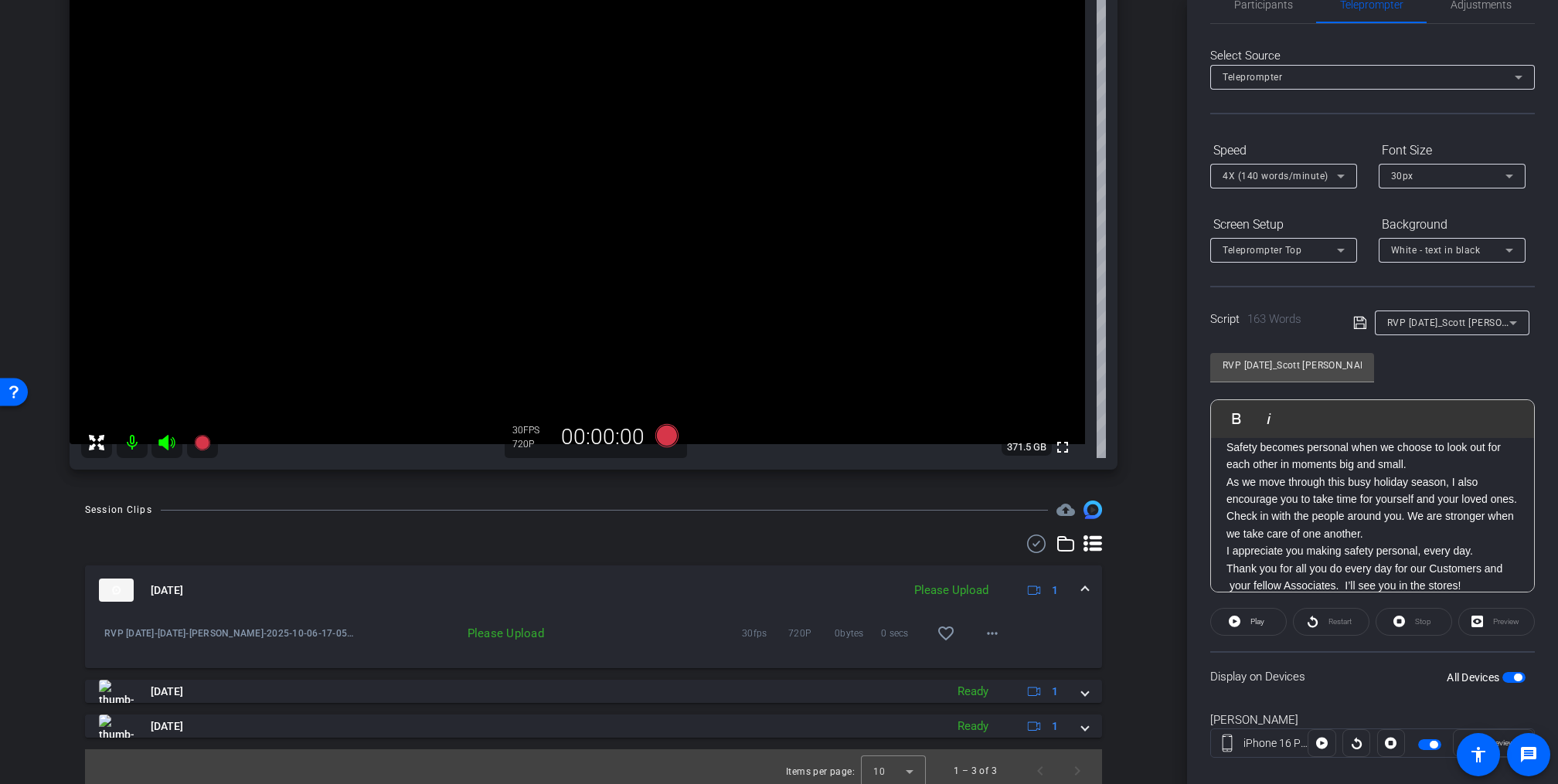
scroll to position [184, 0]
click at [984, 632] on mat-icon "more_horiz" at bounding box center [993, 632] width 19 height 19
click at [994, 664] on span "Upload" at bounding box center [1008, 665] width 62 height 19
click at [166, 439] on icon at bounding box center [166, 441] width 16 height 15
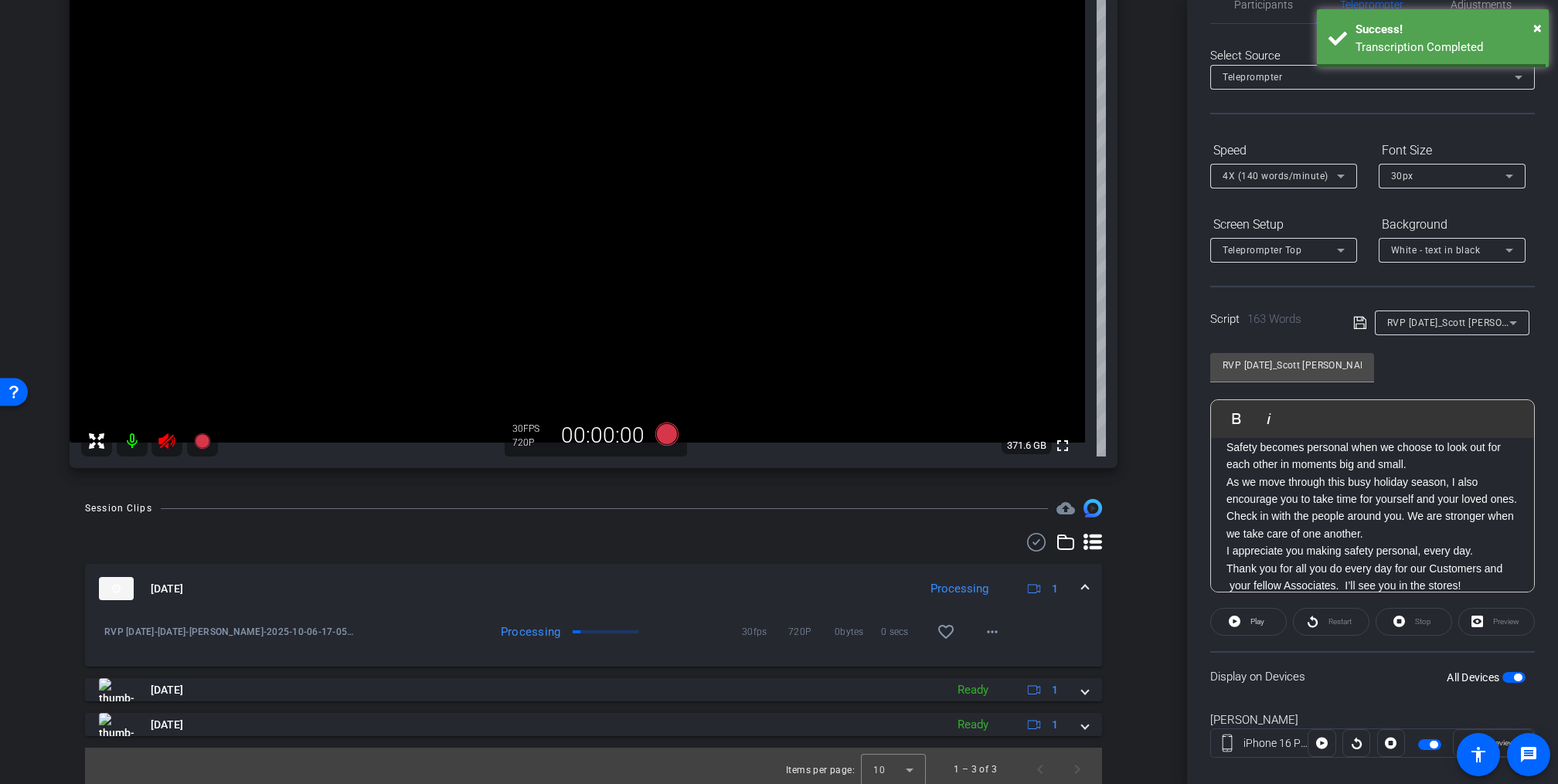
click at [1122, 628] on div "Session Clips cloud_upload Oct 6, 2025 Processing 1 RVP Nov-Dec 2025-Scott Swee…" at bounding box center [594, 645] width 1110 height 292
click at [167, 445] on icon at bounding box center [166, 441] width 16 height 15
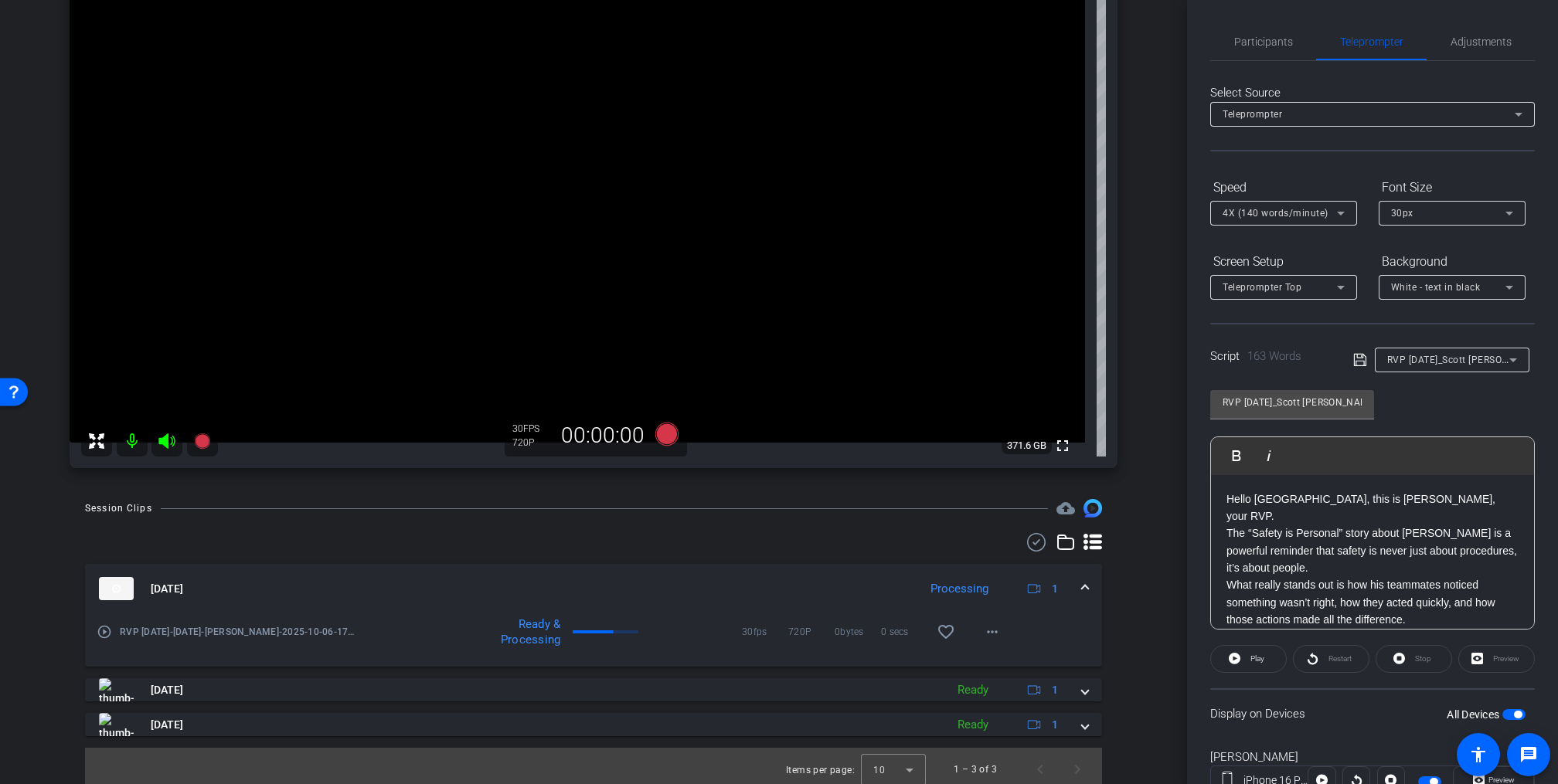
scroll to position [2, 0]
click at [984, 631] on mat-icon "more_horiz" at bounding box center [993, 632] width 19 height 19
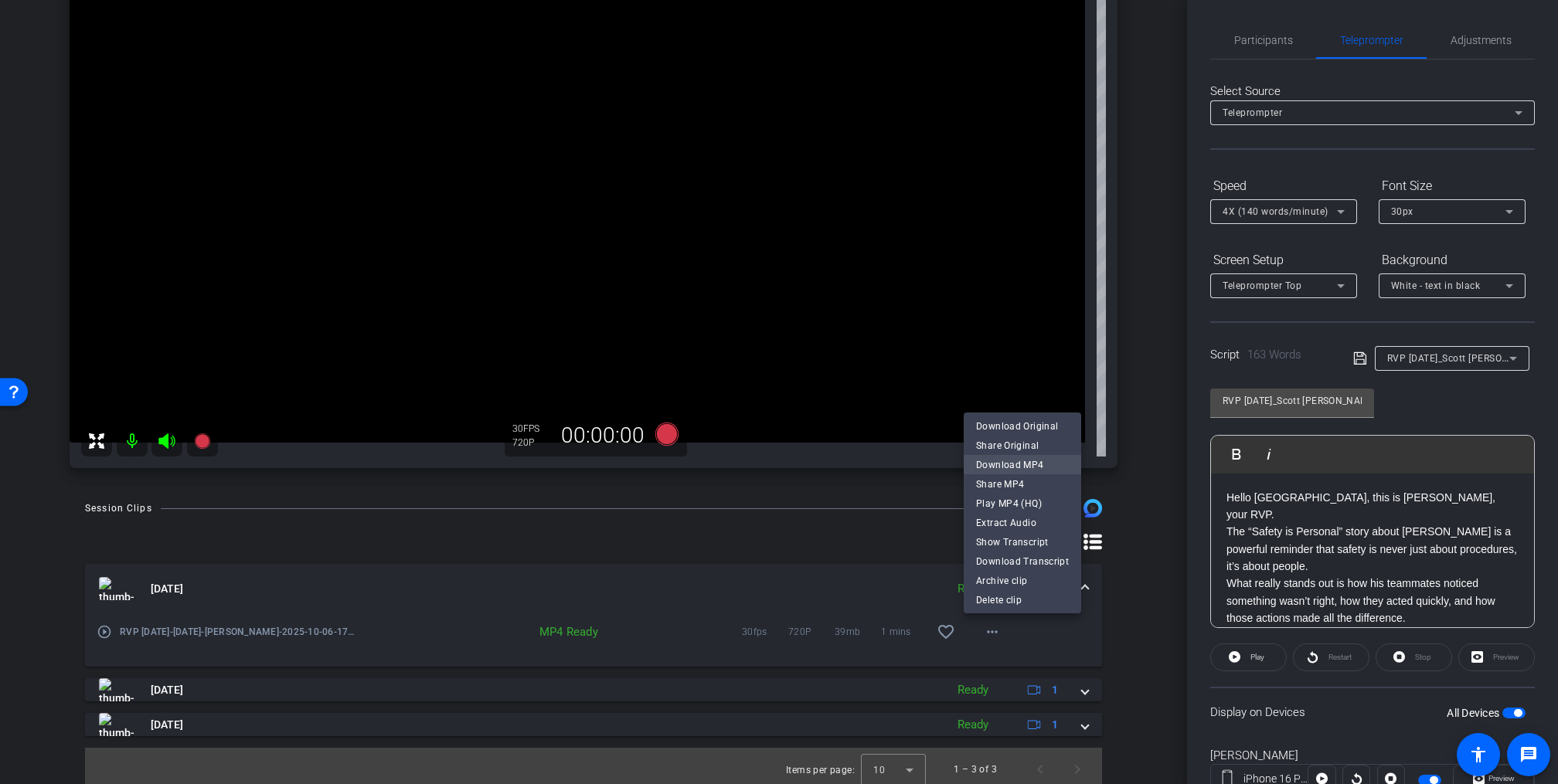
click at [1001, 463] on span "Download MP4" at bounding box center [1023, 465] width 93 height 19
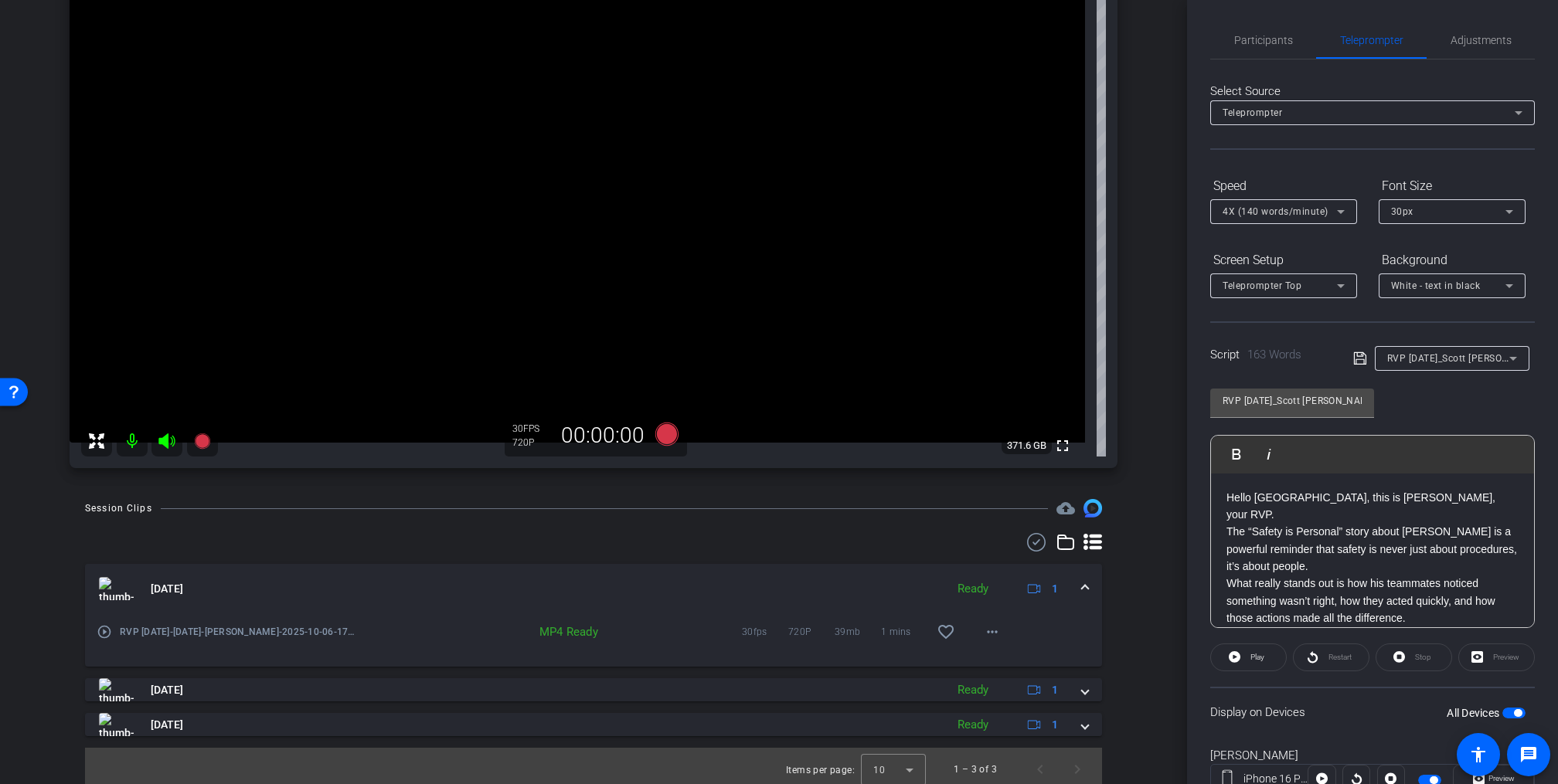
click at [167, 439] on icon at bounding box center [166, 441] width 16 height 15
click at [165, 441] on icon at bounding box center [166, 441] width 16 height 15
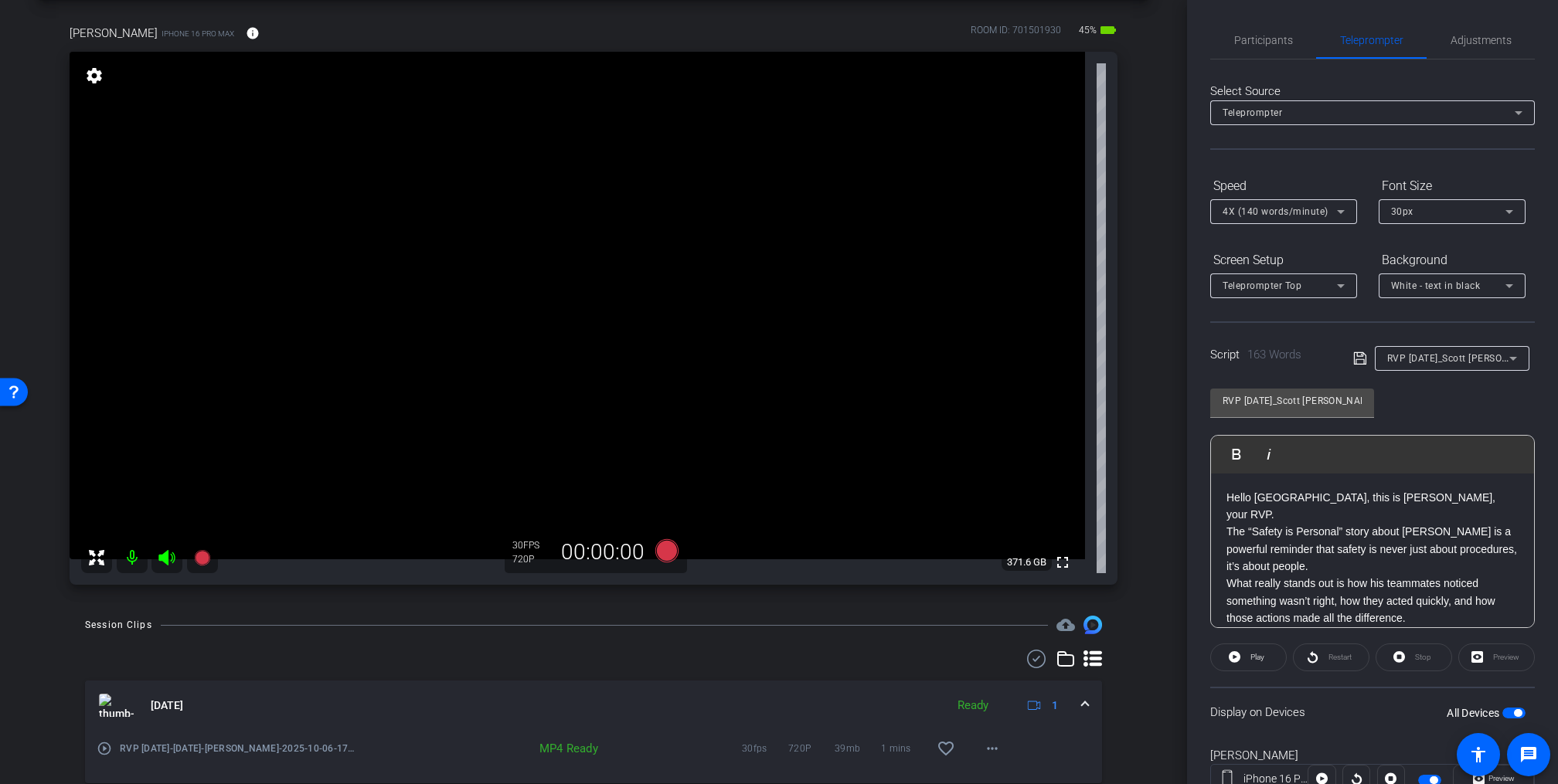
scroll to position [0, 0]
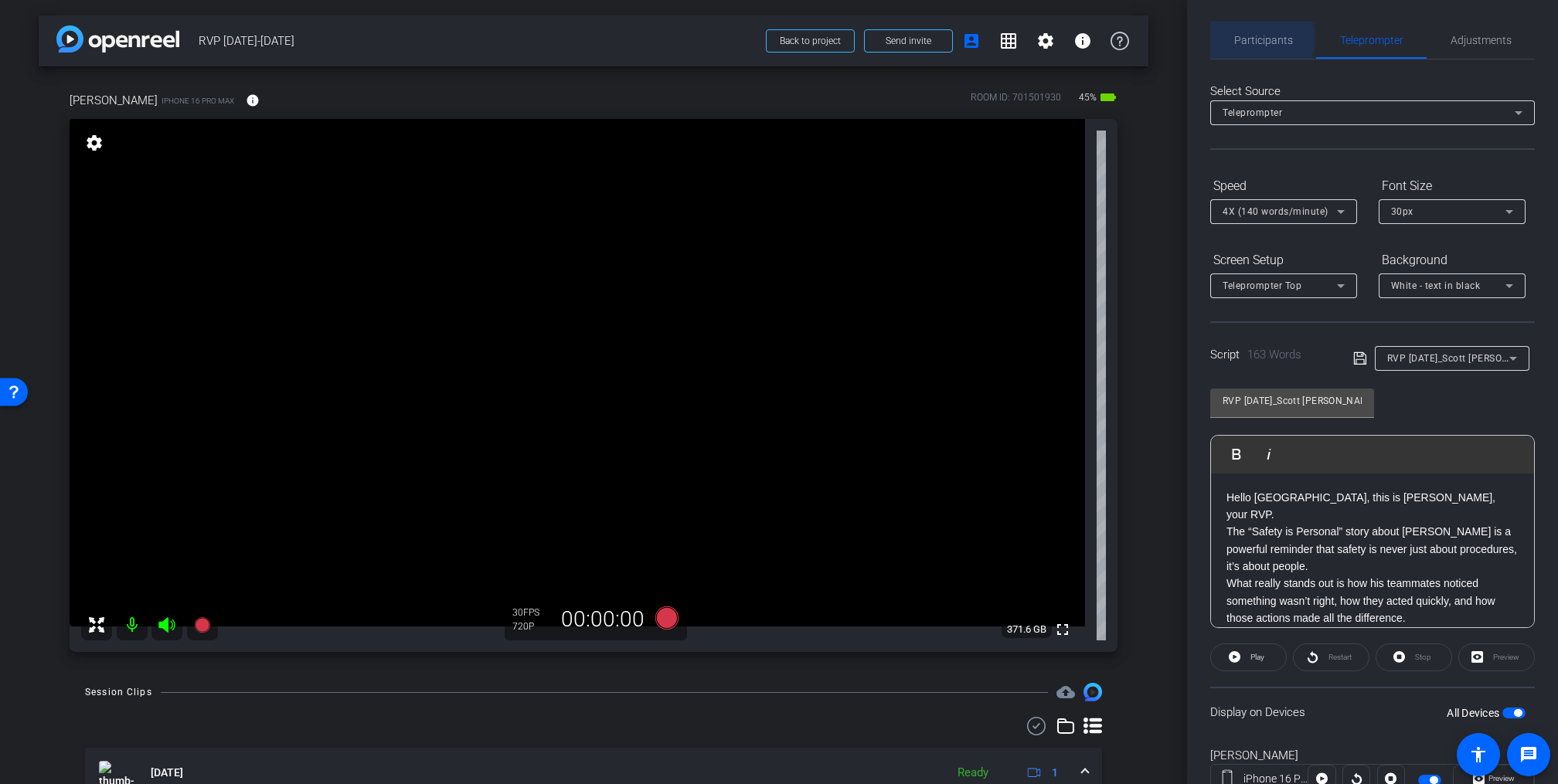
click at [1258, 39] on span "Participants" at bounding box center [1264, 40] width 59 height 11
